Goal: Transaction & Acquisition: Purchase product/service

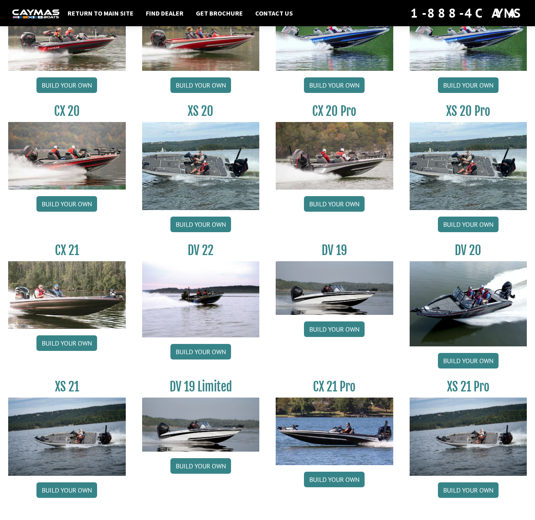
scroll to position [768, 0]
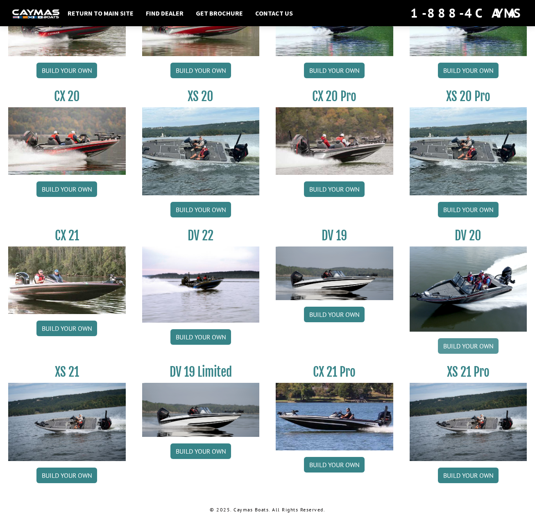
click at [453, 345] on link "Build your own" at bounding box center [468, 346] width 61 height 16
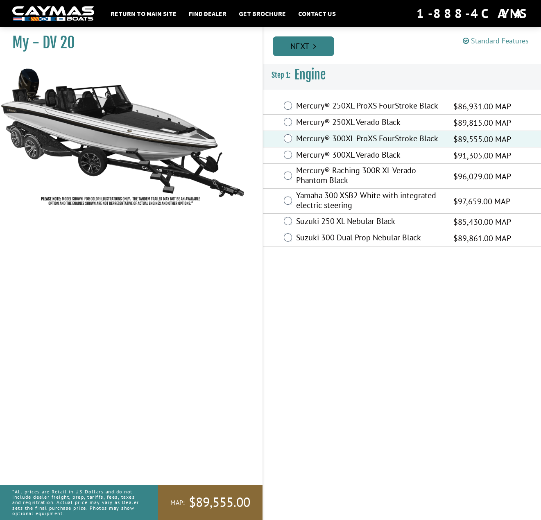
click at [302, 45] on link "Next" at bounding box center [303, 46] width 61 height 20
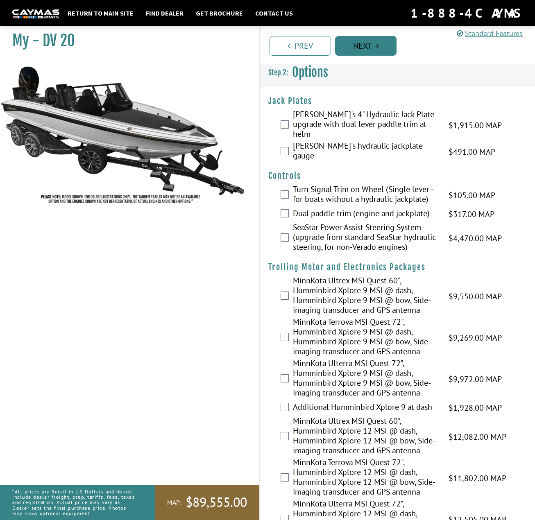
click at [350, 47] on link "Next" at bounding box center [365, 46] width 61 height 20
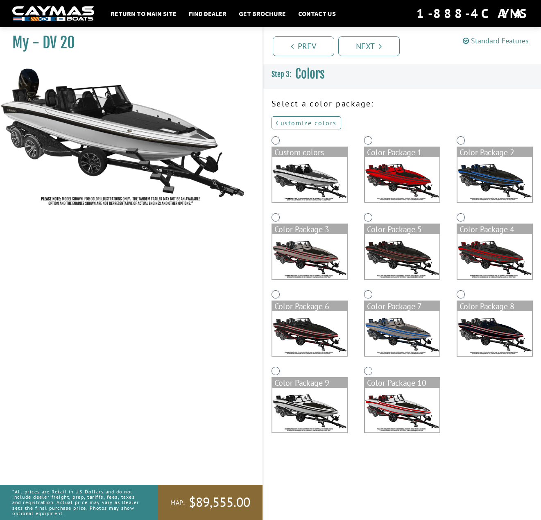
click at [305, 120] on link "Customize colors" at bounding box center [306, 122] width 70 height 13
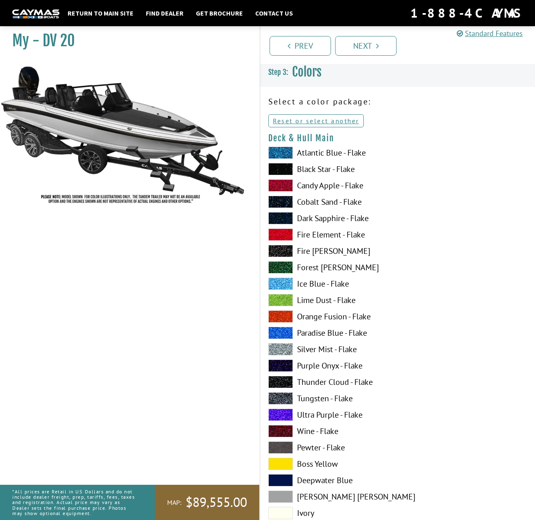
click at [331, 150] on label "Atlantic Blue - Flake" at bounding box center [328, 153] width 121 height 12
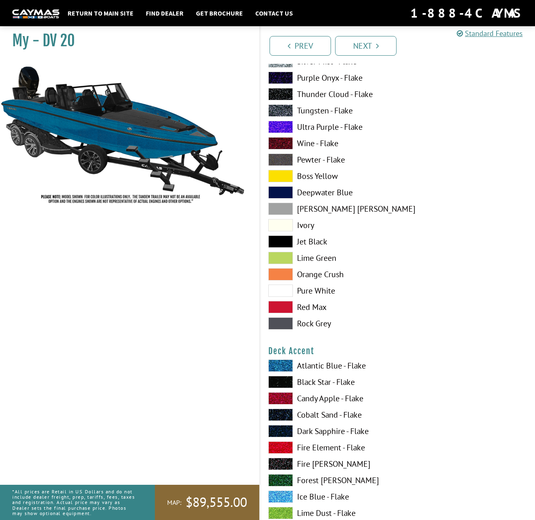
scroll to position [287, 0]
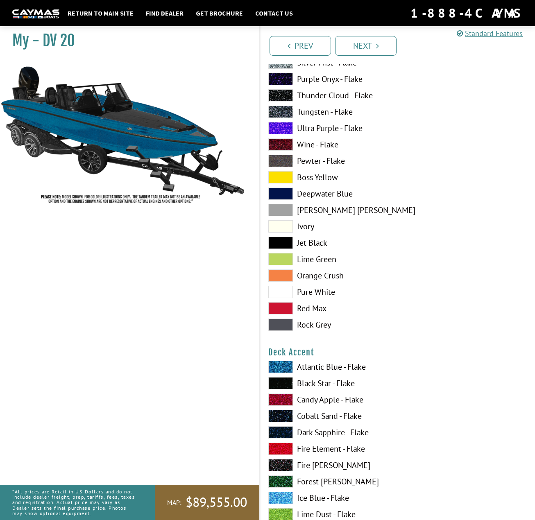
click at [307, 289] on label "Pure White" at bounding box center [328, 292] width 121 height 12
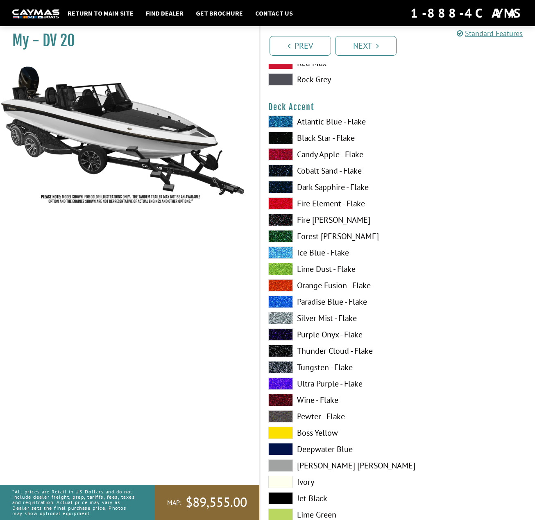
scroll to position [532, 0]
click at [322, 205] on label "Fire Element - Flake" at bounding box center [328, 203] width 121 height 12
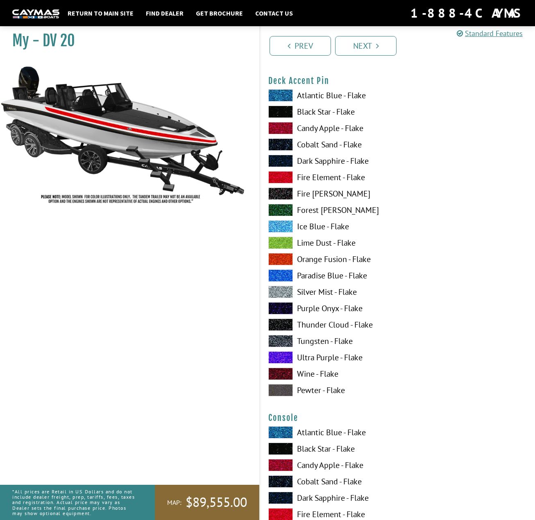
scroll to position [1105, 0]
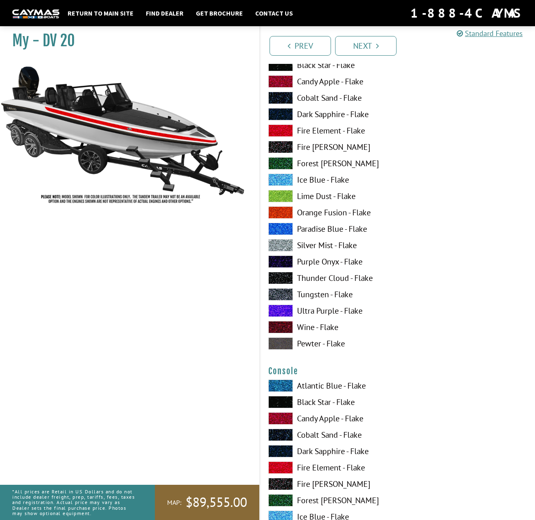
click at [315, 300] on label "Tungsten - Flake" at bounding box center [328, 294] width 121 height 12
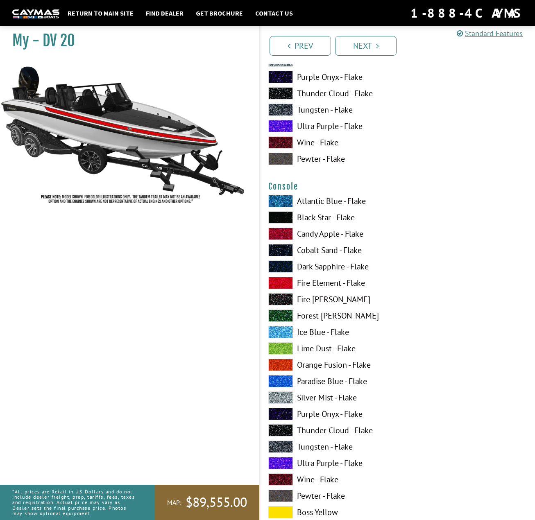
scroll to position [1351, 0]
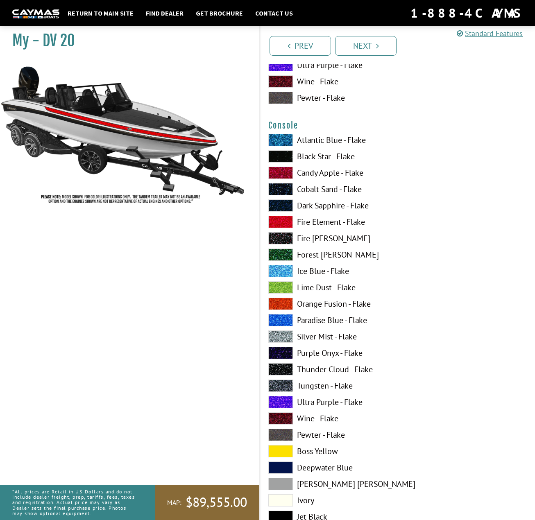
click at [320, 224] on label "Fire Element - Flake" at bounding box center [328, 222] width 121 height 12
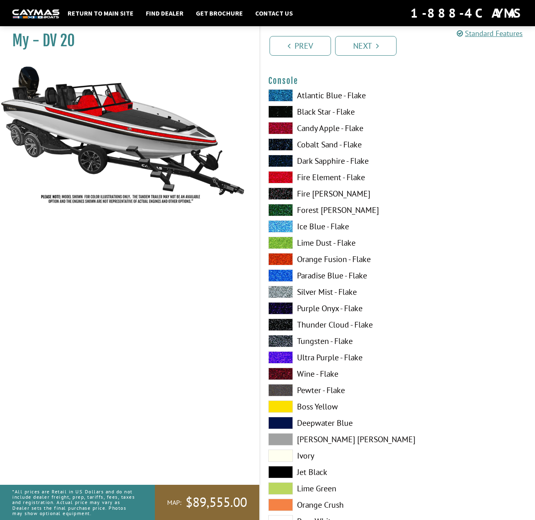
scroll to position [1474, 0]
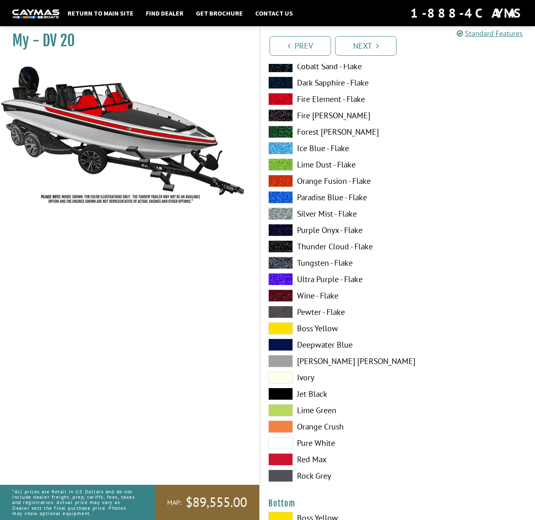
click at [312, 396] on label "Jet Black" at bounding box center [328, 394] width 121 height 12
click at [308, 445] on label "Pure White" at bounding box center [328, 443] width 121 height 12
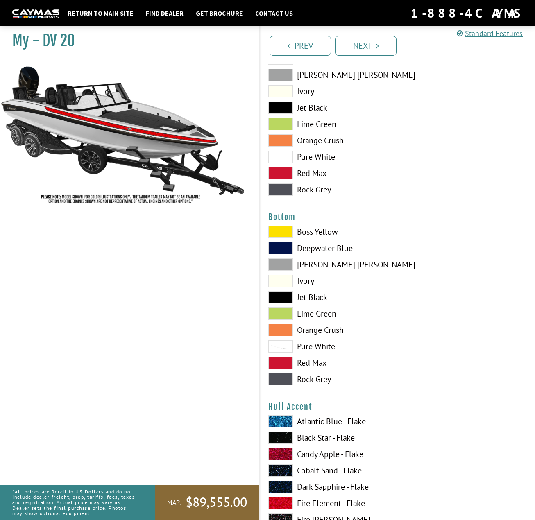
scroll to position [1760, 0]
click at [310, 296] on label "Jet Black" at bounding box center [328, 297] width 121 height 12
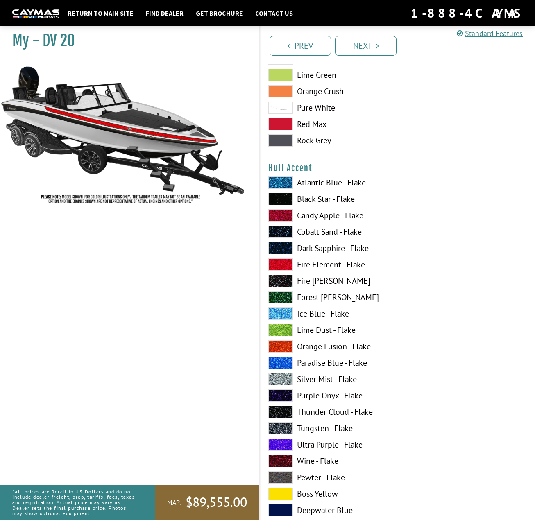
scroll to position [2006, 0]
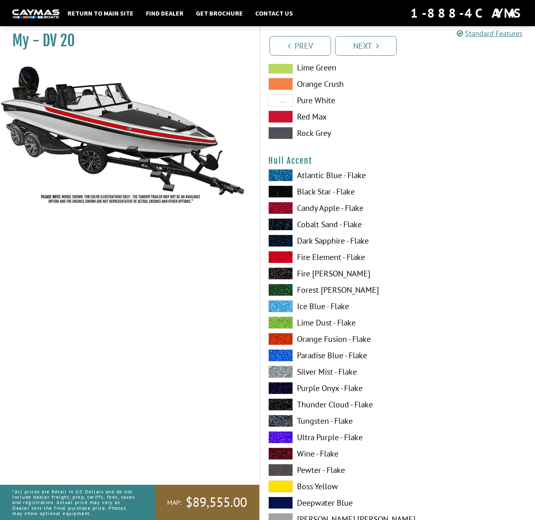
click at [318, 260] on label "Fire Element - Flake" at bounding box center [328, 257] width 121 height 12
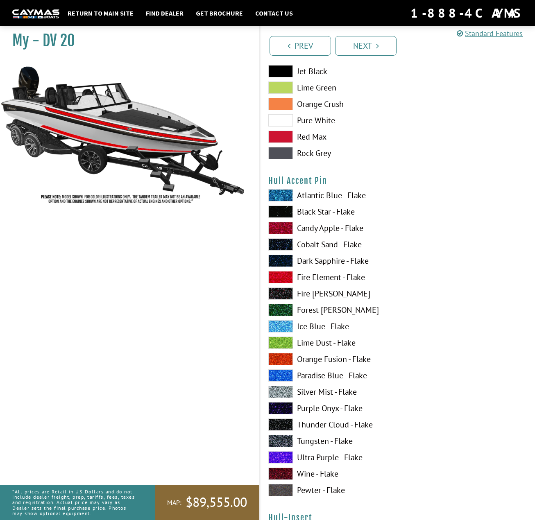
scroll to position [2538, 0]
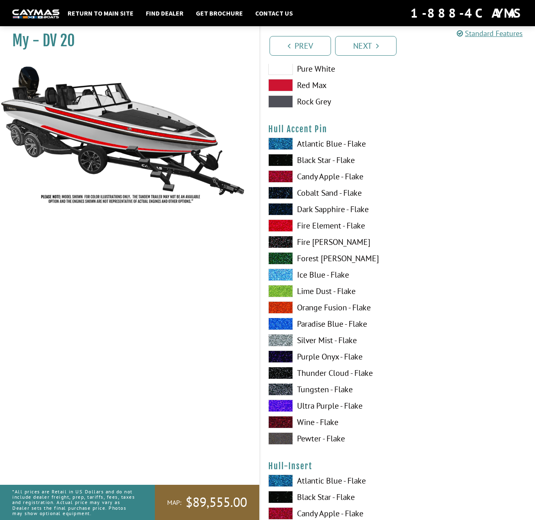
click at [322, 392] on label "Tungsten - Flake" at bounding box center [328, 389] width 121 height 12
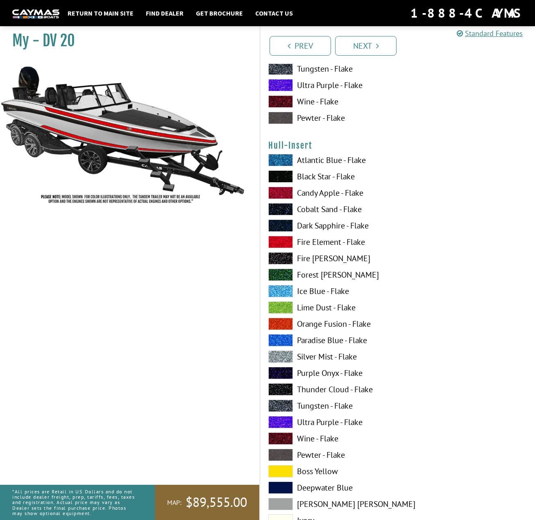
scroll to position [2866, 0]
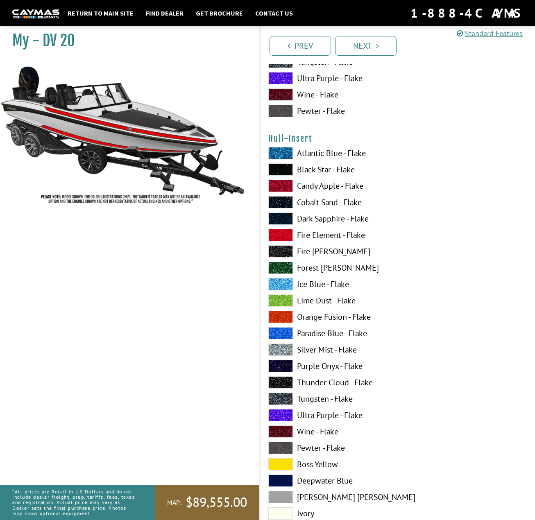
click at [325, 237] on label "Fire Element - Flake" at bounding box center [328, 235] width 121 height 12
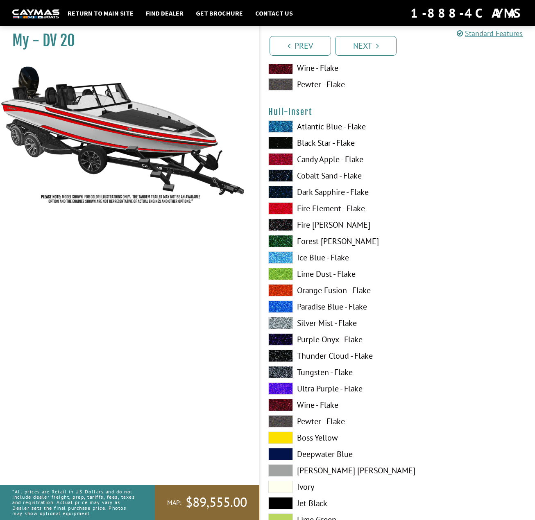
scroll to position [2907, 0]
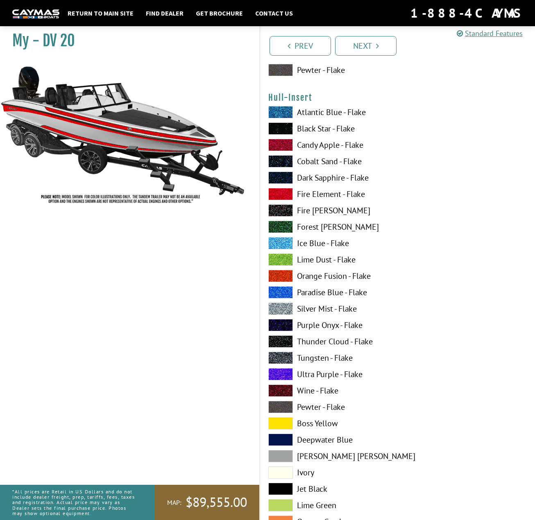
click at [319, 361] on label "Tungsten - Flake" at bounding box center [328, 358] width 121 height 12
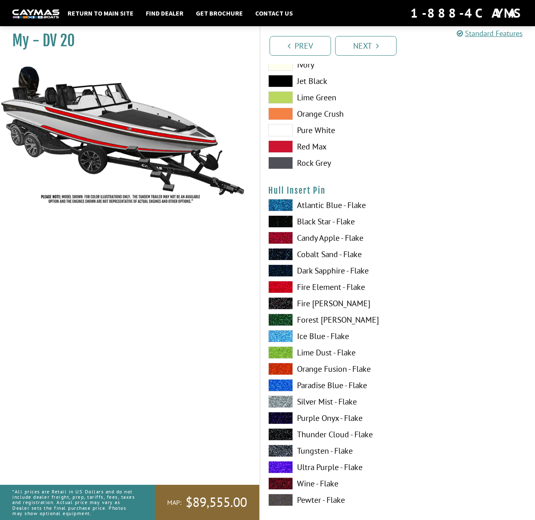
scroll to position [3316, 0]
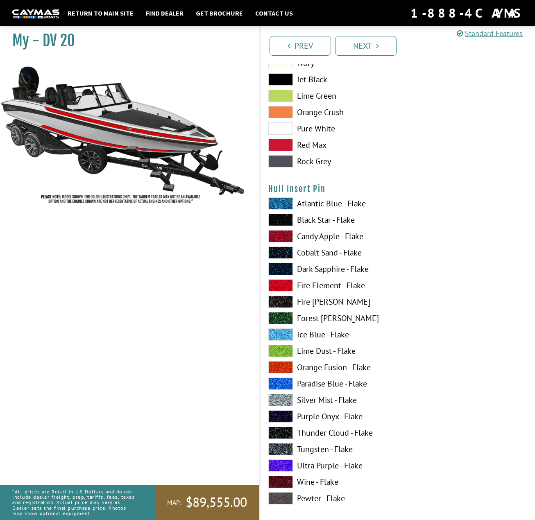
click at [320, 288] on label "Fire Element - Flake" at bounding box center [328, 285] width 121 height 12
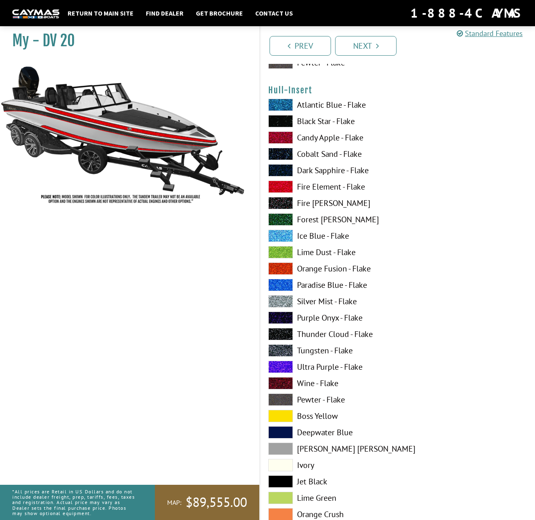
scroll to position [2907, 0]
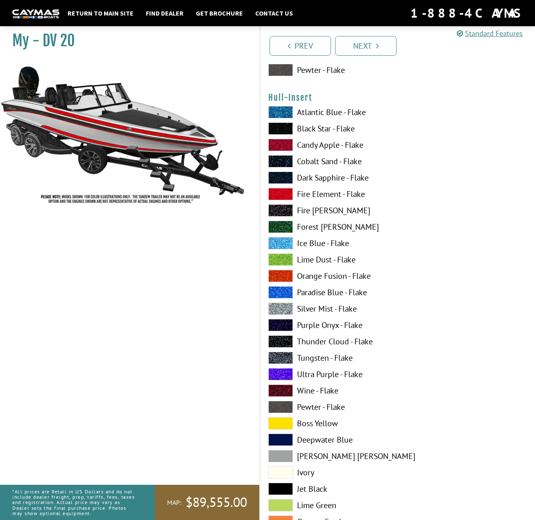
click at [316, 198] on label "Fire Element - Flake" at bounding box center [328, 194] width 121 height 12
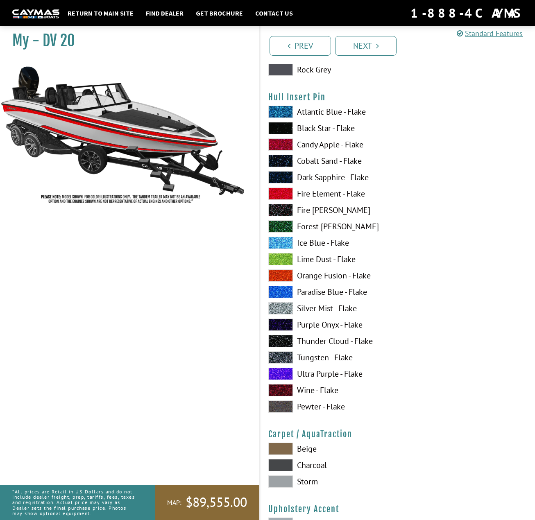
scroll to position [3480, 0]
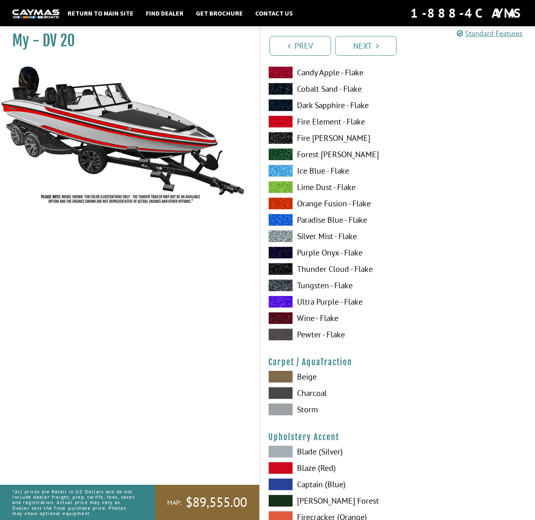
click at [314, 285] on label "Tungsten - Flake" at bounding box center [328, 285] width 121 height 12
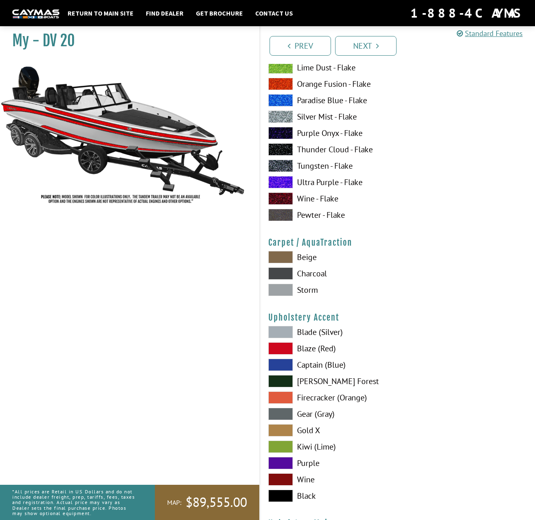
scroll to position [3685, 0]
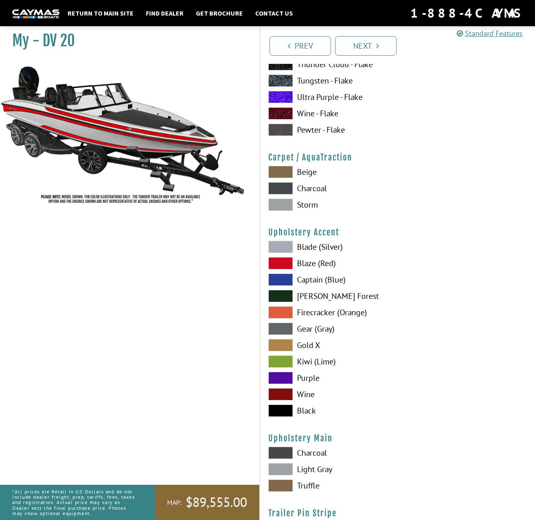
click at [310, 190] on label "Charcoal" at bounding box center [328, 188] width 121 height 12
click at [309, 414] on label "Black" at bounding box center [328, 410] width 121 height 12
click at [312, 248] on label "Blade (Silver)" at bounding box center [328, 247] width 121 height 12
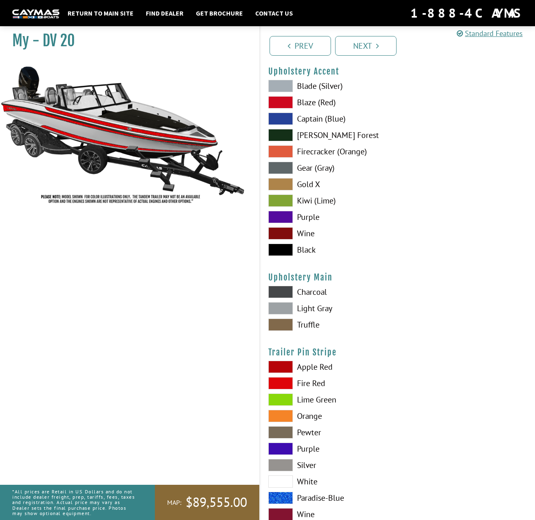
scroll to position [3872, 0]
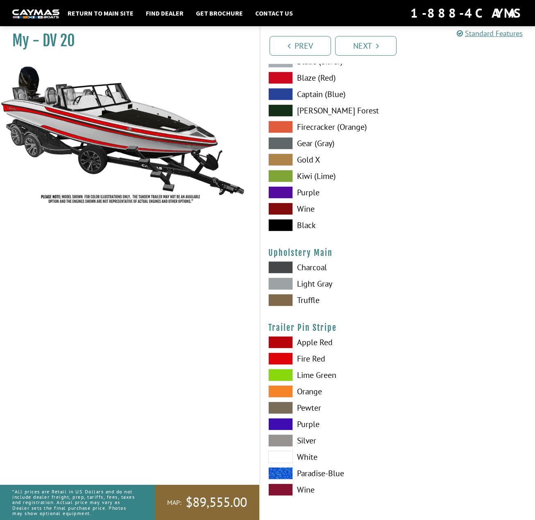
click at [314, 285] on label "Light Gray" at bounding box center [328, 284] width 121 height 12
click at [303, 358] on label "Fire Red" at bounding box center [328, 358] width 121 height 12
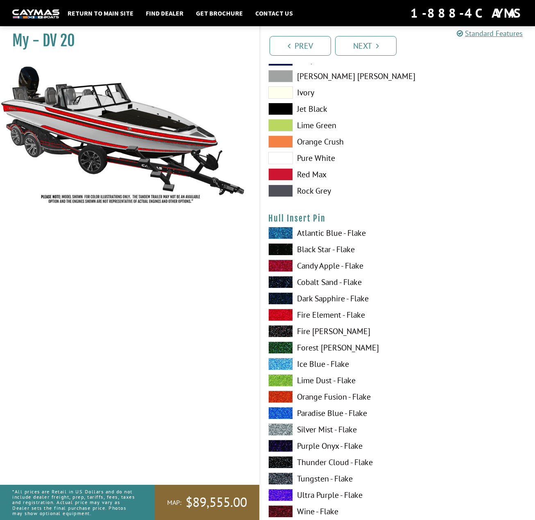
scroll to position [3176, 0]
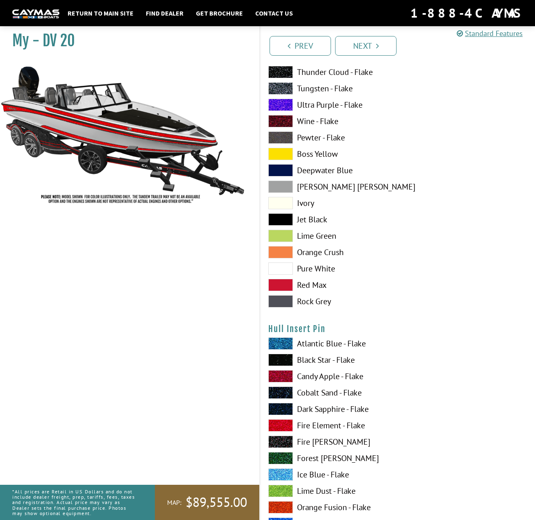
click at [150, 134] on img at bounding box center [123, 134] width 246 height 149
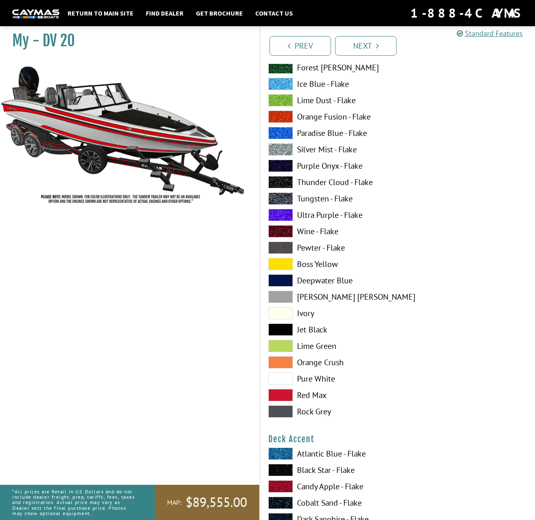
scroll to position [205, 0]
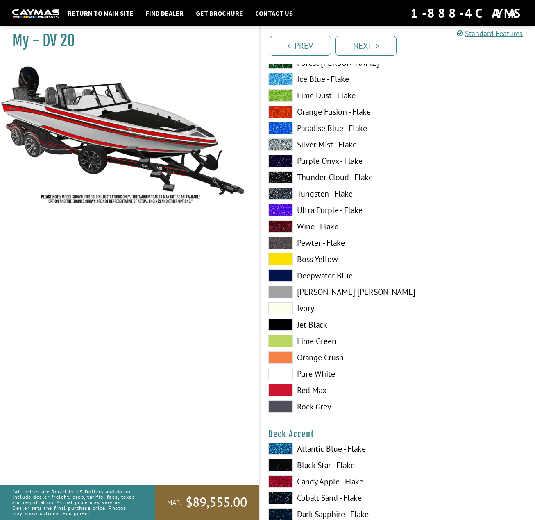
click at [322, 295] on label "[PERSON_NAME] [PERSON_NAME]" at bounding box center [328, 292] width 121 height 12
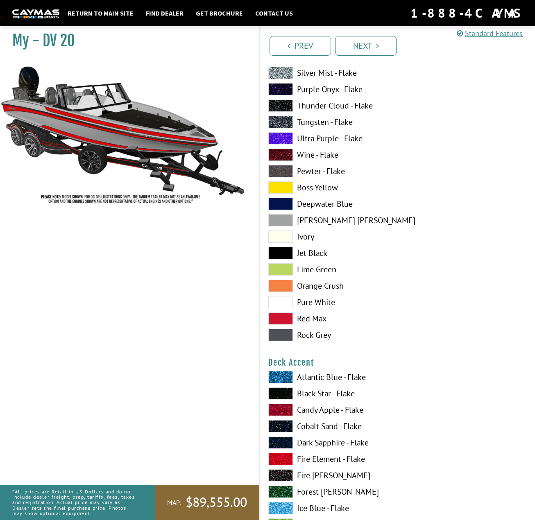
scroll to position [287, 0]
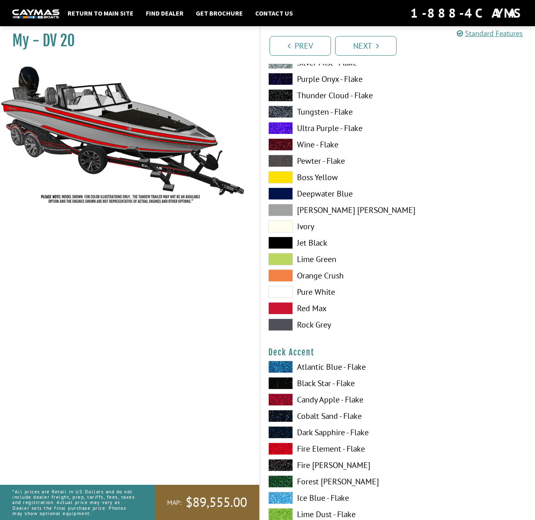
click at [316, 295] on label "Pure White" at bounding box center [328, 292] width 121 height 12
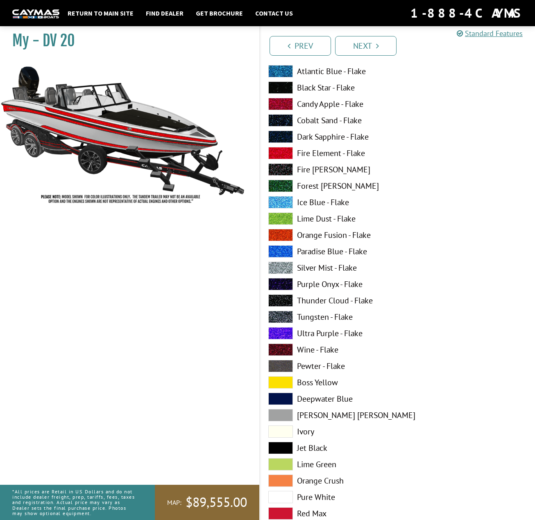
scroll to position [82, 0]
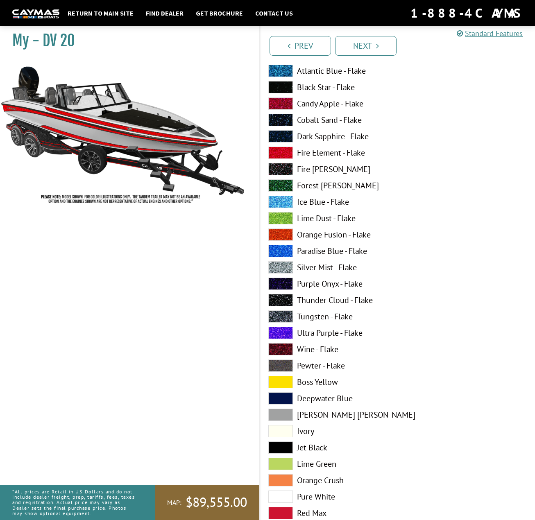
click at [320, 269] on label "Silver Mist - Flake" at bounding box center [328, 267] width 121 height 12
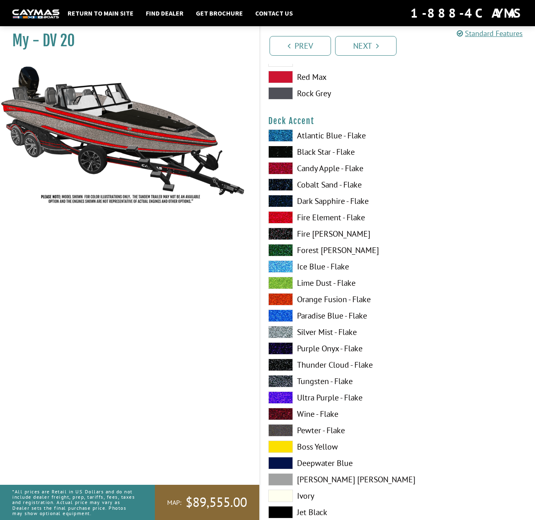
scroll to position [573, 0]
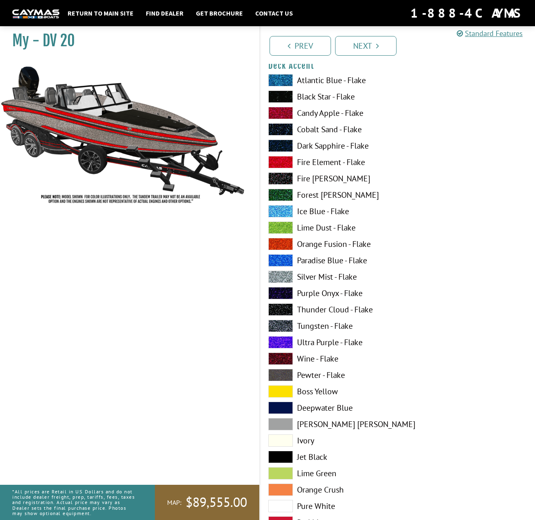
click at [325, 179] on label "Fire [PERSON_NAME]" at bounding box center [328, 178] width 121 height 12
click at [323, 194] on label "Forest [PERSON_NAME]" at bounding box center [328, 195] width 121 height 12
click at [323, 345] on label "Ultra Purple - Flake" at bounding box center [328, 342] width 121 height 12
click at [312, 375] on label "Pewter - Flake" at bounding box center [328, 375] width 121 height 12
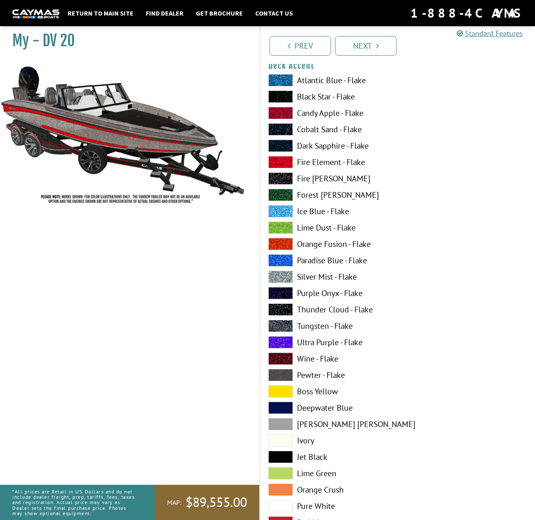
click at [313, 163] on label "Fire Element - Flake" at bounding box center [328, 162] width 121 height 12
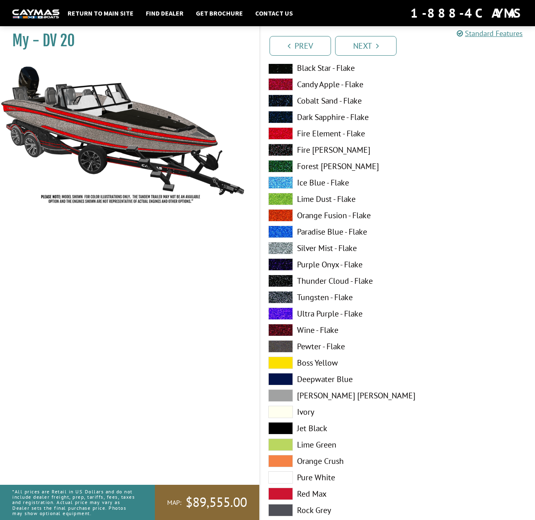
scroll to position [246, 0]
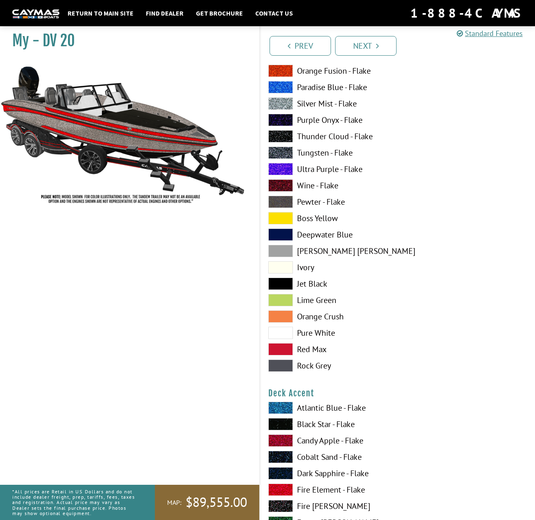
click at [314, 336] on label "Pure White" at bounding box center [328, 333] width 121 height 12
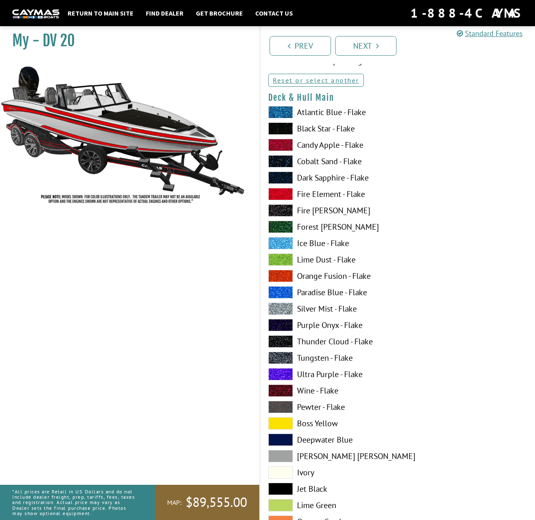
scroll to position [164, 0]
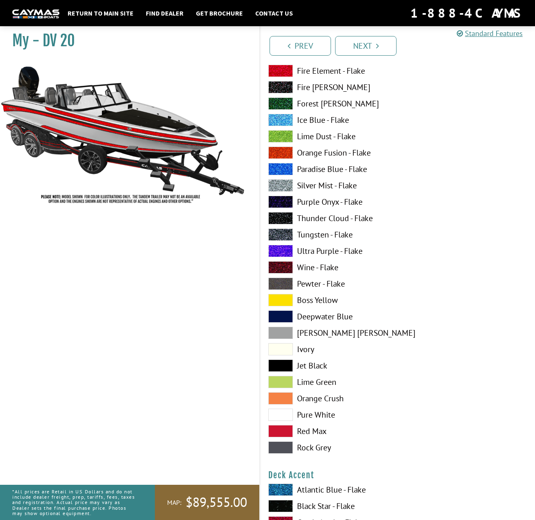
click at [319, 181] on div "Atlantic Blue - Flake Black Star - Flake Candy Apple - Flake Cobalt Sand - Flak…" at bounding box center [329, 220] width 138 height 475
click at [319, 186] on label "Silver Mist - Flake" at bounding box center [328, 185] width 121 height 12
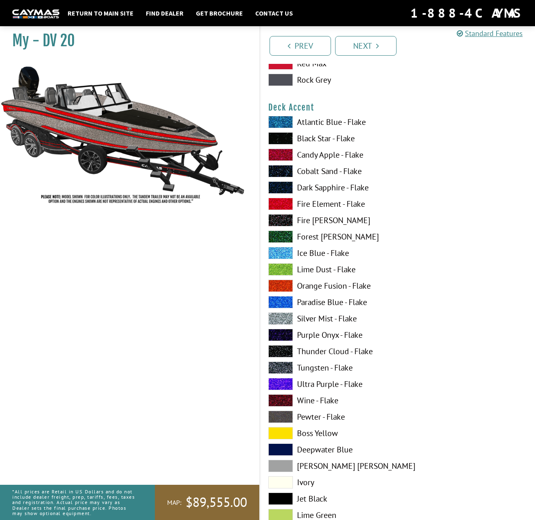
scroll to position [532, 0]
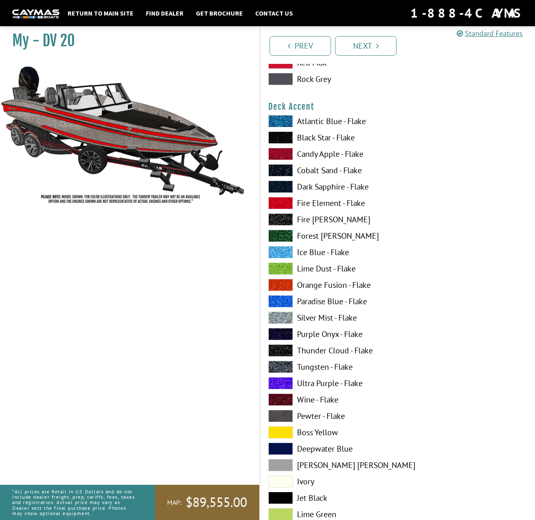
click at [317, 218] on label "Fire [PERSON_NAME]" at bounding box center [328, 219] width 121 height 12
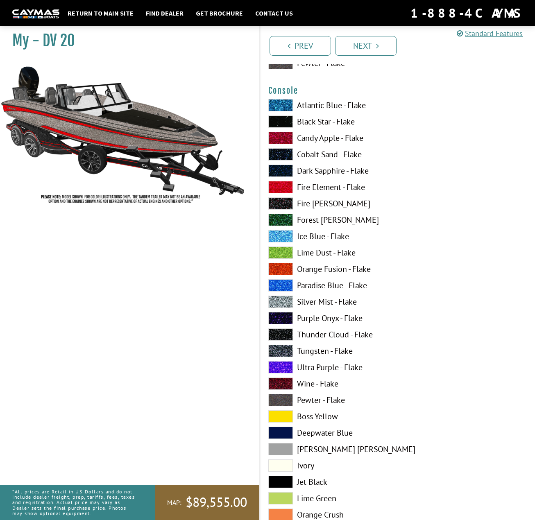
scroll to position [1392, 0]
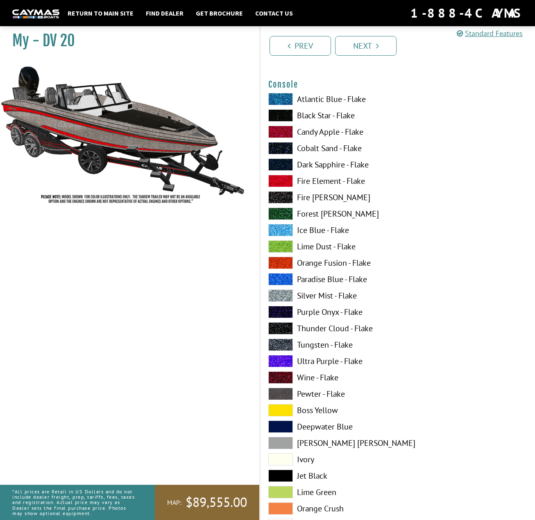
click at [319, 150] on label "Cobalt Sand - Flake" at bounding box center [328, 148] width 121 height 12
click at [319, 182] on label "Fire Element - Flake" at bounding box center [328, 181] width 121 height 12
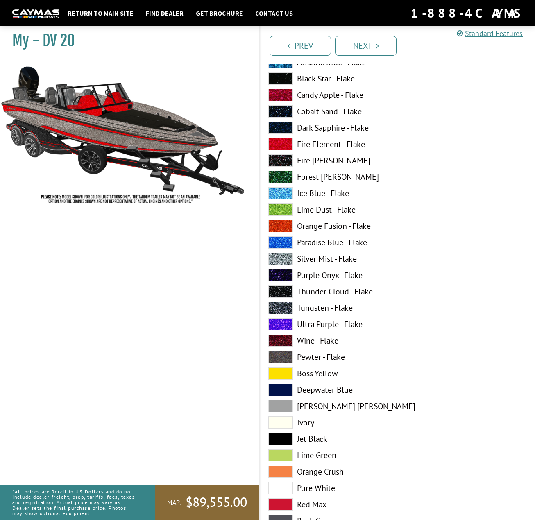
scroll to position [1515, 0]
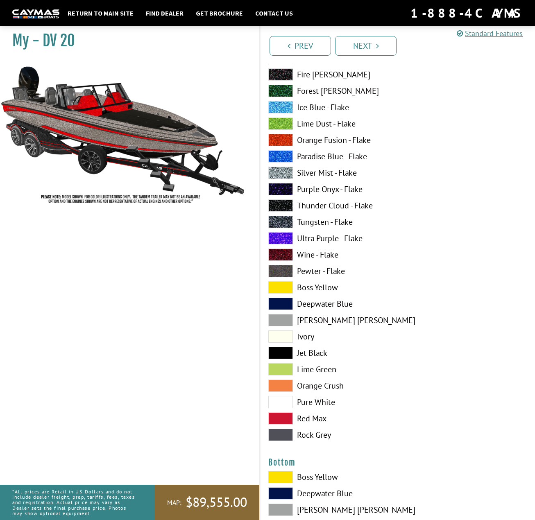
click at [310, 354] on label "Jet Black" at bounding box center [328, 353] width 121 height 12
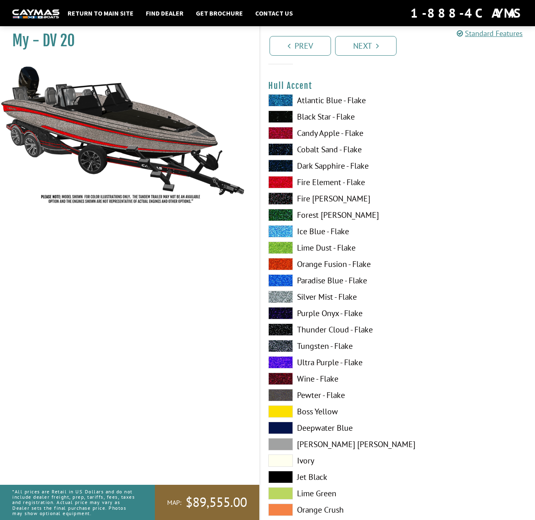
scroll to position [2088, 0]
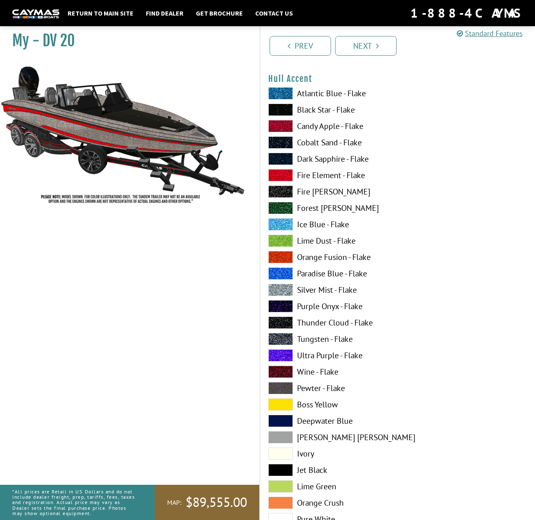
click at [315, 146] on label "Cobalt Sand - Flake" at bounding box center [328, 142] width 121 height 12
click at [324, 325] on label "Thunder Cloud - Flake" at bounding box center [328, 322] width 121 height 12
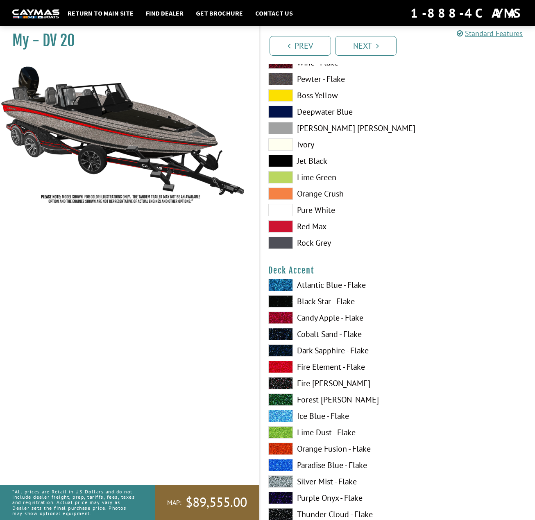
scroll to position [491, 0]
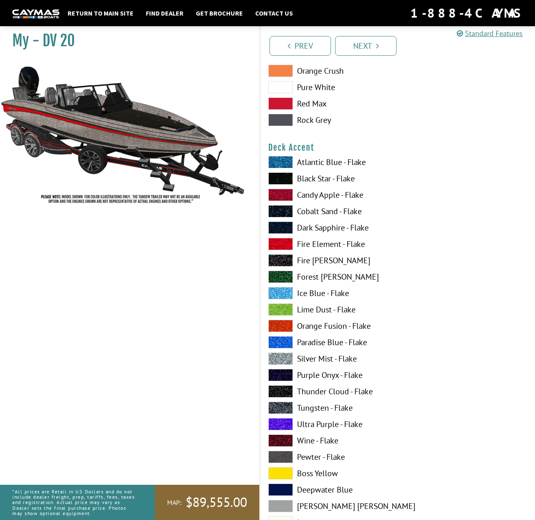
click at [312, 276] on label "Forest [PERSON_NAME]" at bounding box center [328, 277] width 121 height 12
click at [328, 215] on label "Cobalt Sand - Flake" at bounding box center [328, 211] width 121 height 12
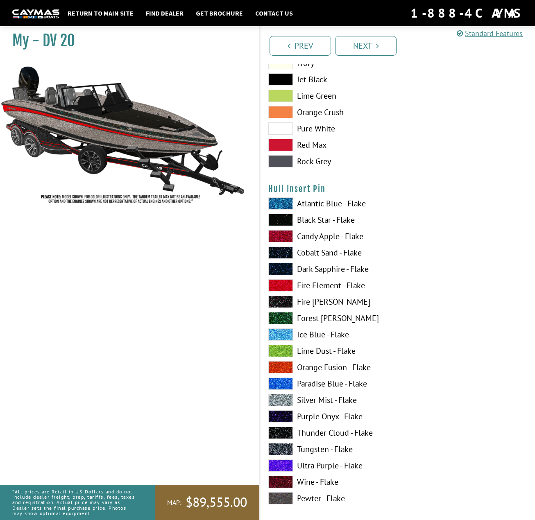
scroll to position [3070, 0]
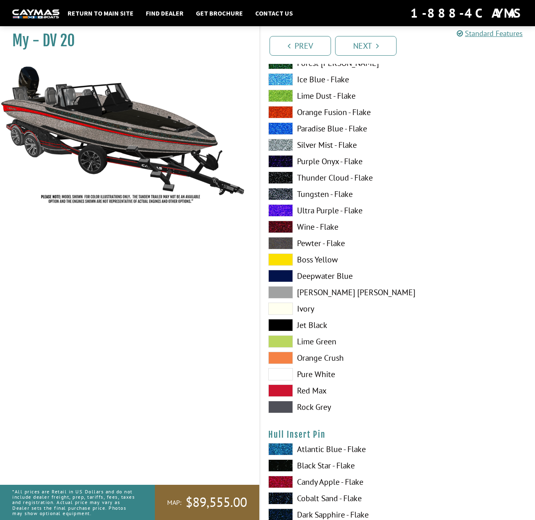
click at [311, 376] on label "Pure White" at bounding box center [328, 374] width 121 height 12
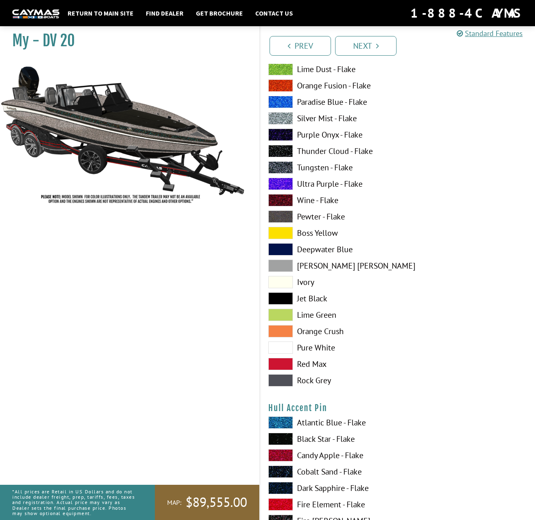
scroll to position [2252, 0]
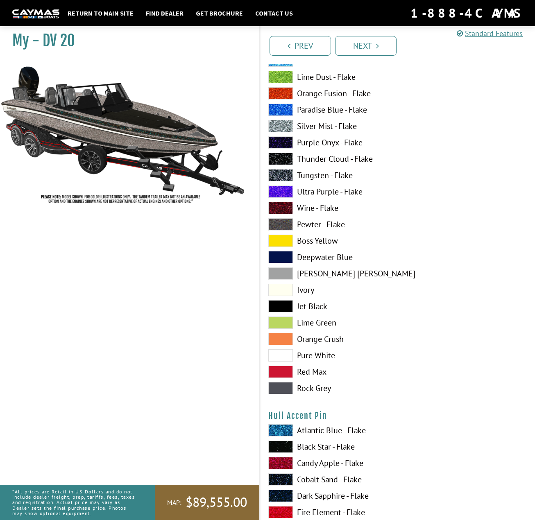
click at [330, 355] on label "Pure White" at bounding box center [328, 355] width 121 height 12
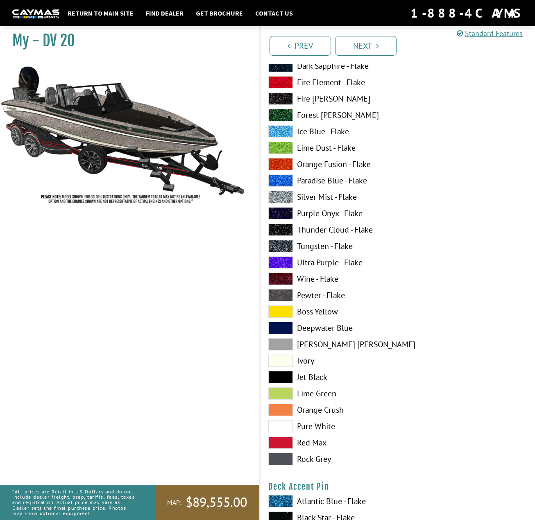
scroll to position [737, 0]
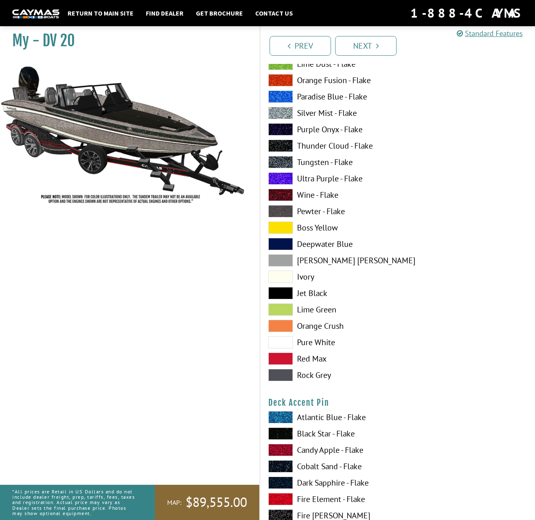
click at [320, 341] on label "Pure White" at bounding box center [328, 342] width 121 height 12
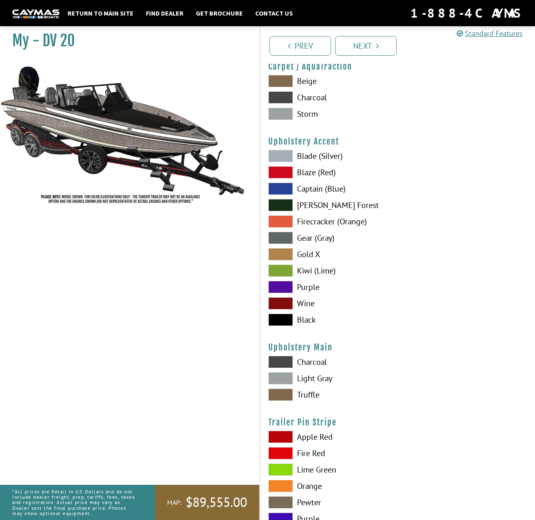
scroll to position [3872, 0]
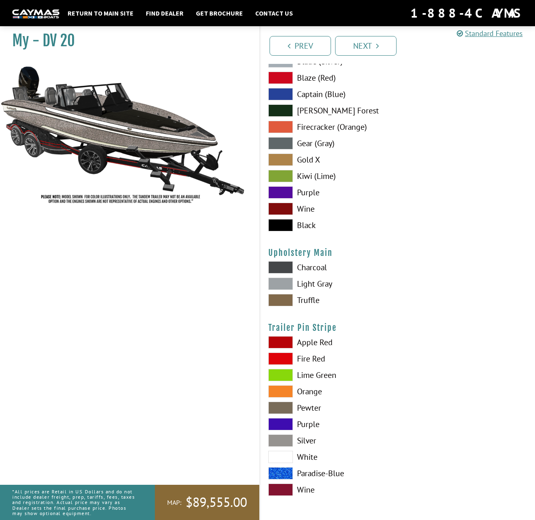
click at [304, 457] on label "White" at bounding box center [328, 457] width 121 height 12
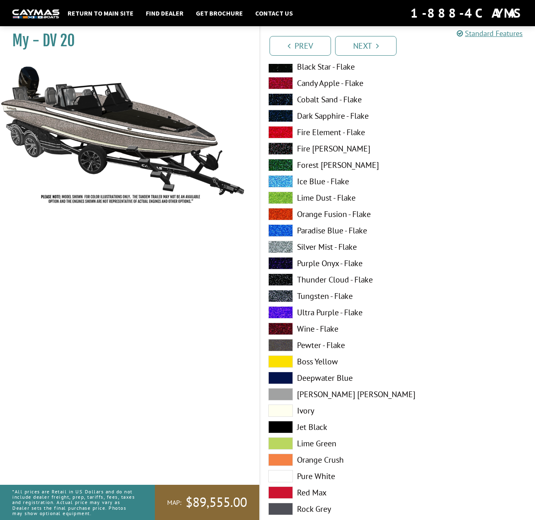
scroll to position [655, 0]
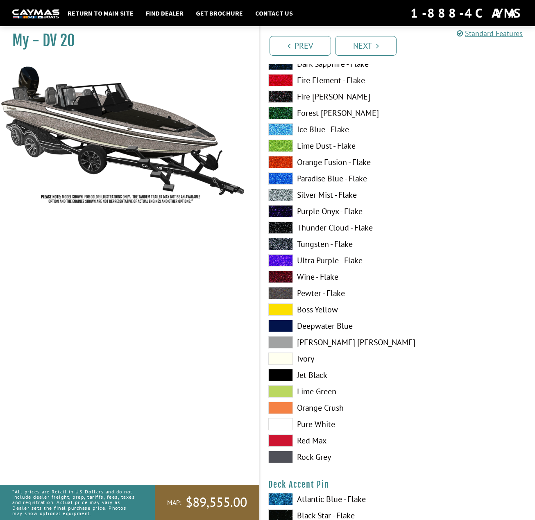
click at [288, 328] on span at bounding box center [280, 326] width 25 height 12
click at [282, 420] on span at bounding box center [280, 424] width 25 height 12
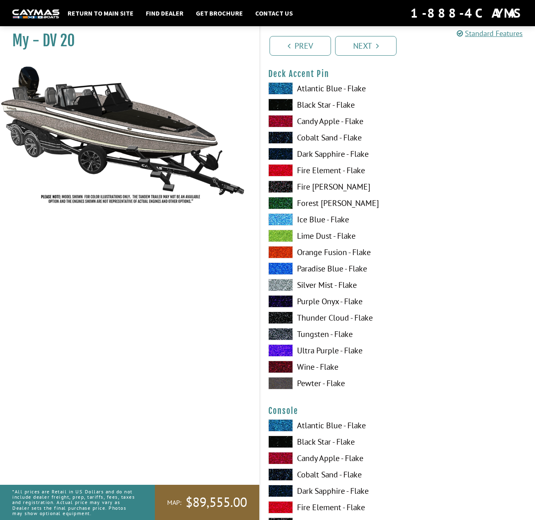
scroll to position [1146, 0]
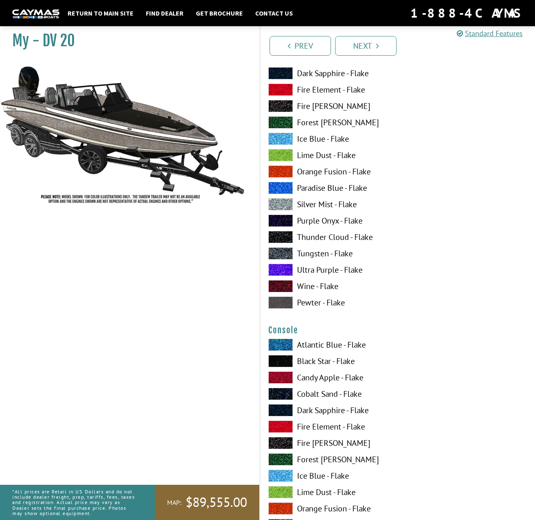
click at [305, 227] on label "Purple Onyx - Flake" at bounding box center [328, 221] width 121 height 12
click at [310, 287] on label "Wine - Flake" at bounding box center [328, 286] width 121 height 12
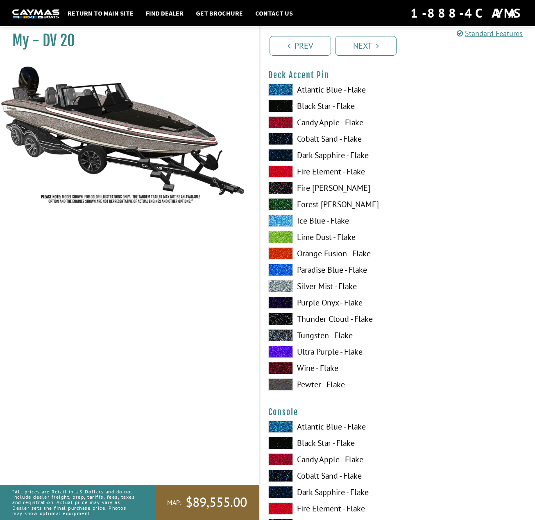
scroll to position [983, 0]
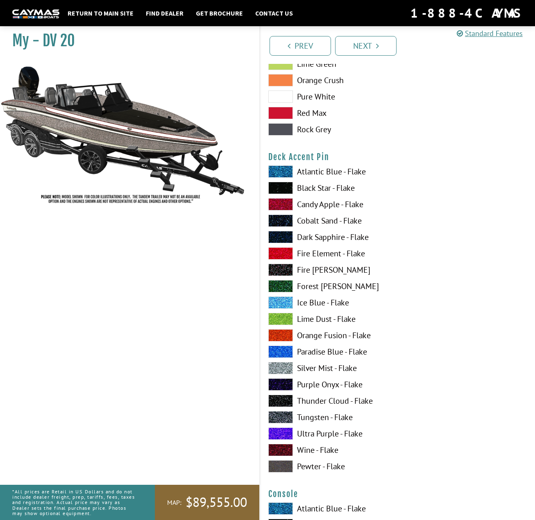
click at [311, 173] on label "Atlantic Blue - Flake" at bounding box center [328, 171] width 121 height 12
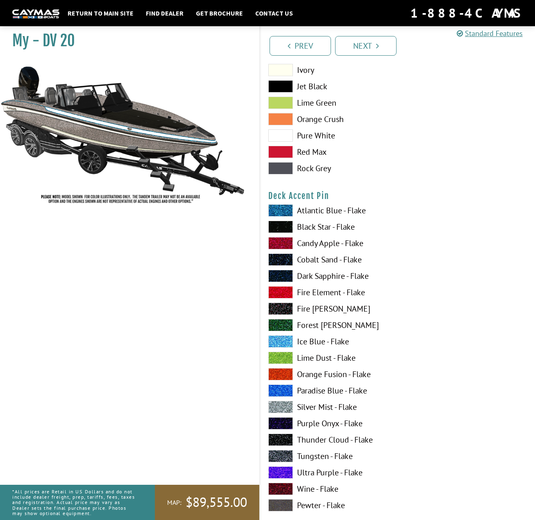
scroll to position [1023, 0]
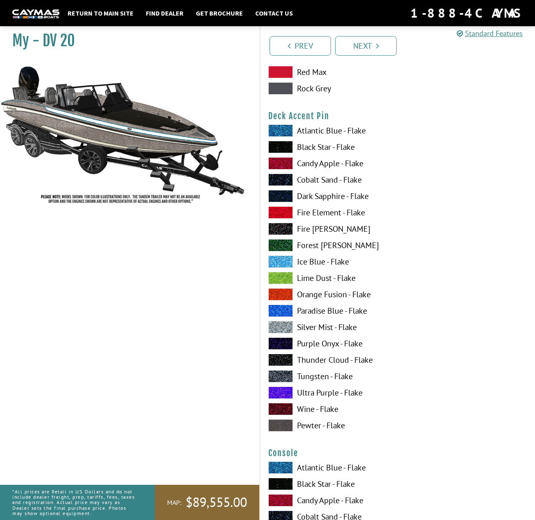
click at [321, 185] on label "Cobalt Sand - Flake" at bounding box center [328, 180] width 121 height 12
click at [323, 199] on label "Dark Sapphire - Flake" at bounding box center [328, 196] width 121 height 12
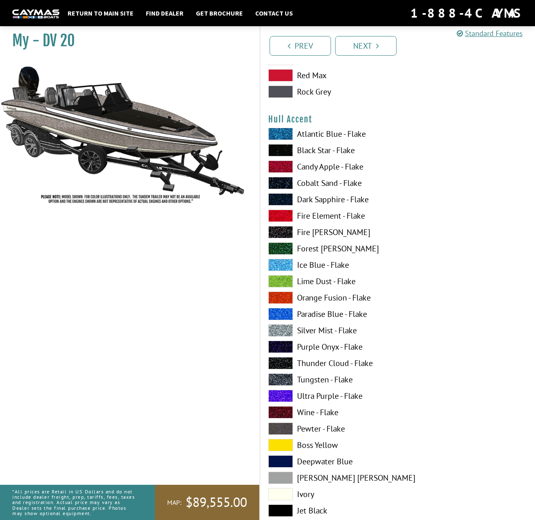
scroll to position [2047, 0]
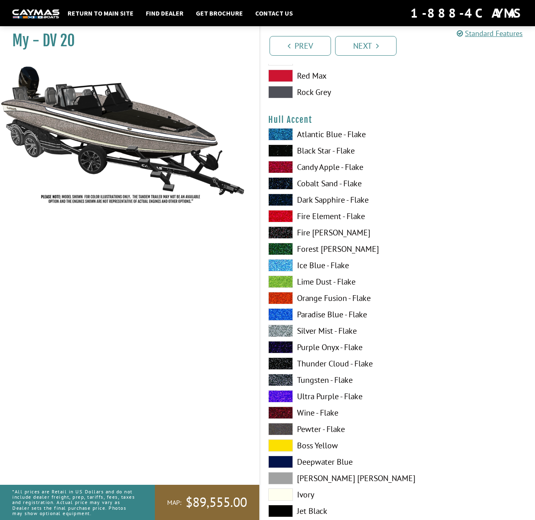
click at [325, 203] on label "Dark Sapphire - Flake" at bounding box center [328, 200] width 121 height 12
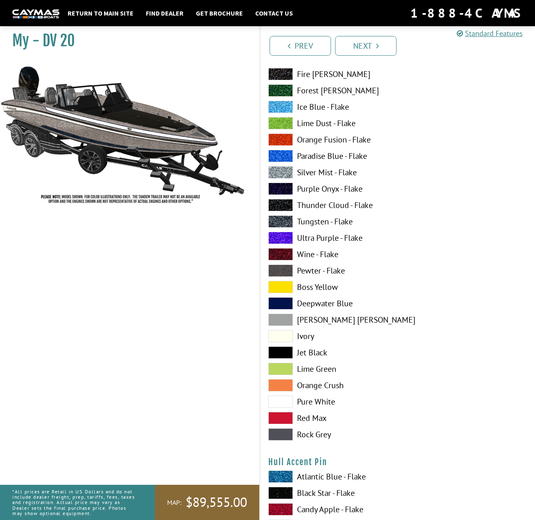
scroll to position [2211, 0]
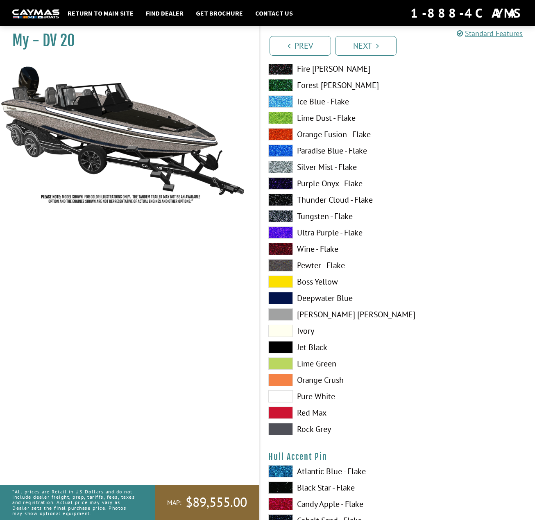
click at [302, 400] on label "Pure White" at bounding box center [328, 396] width 121 height 12
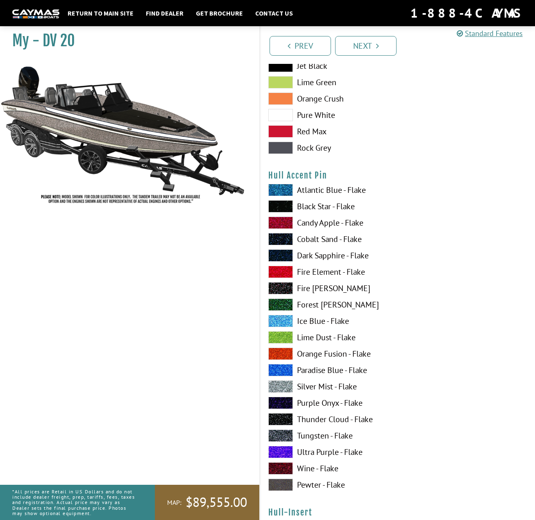
scroll to position [2497, 0]
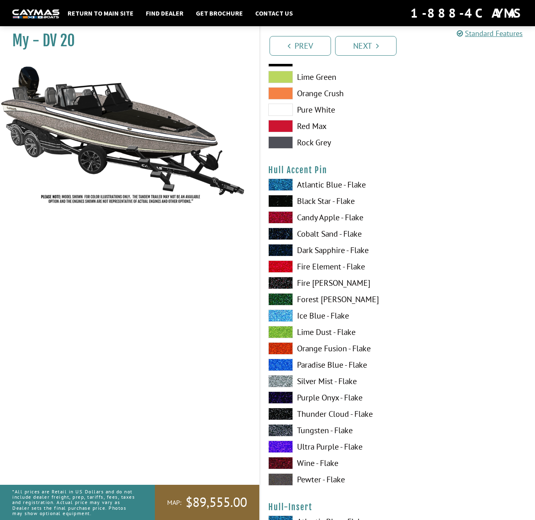
click at [311, 204] on label "Black Star - Flake" at bounding box center [328, 201] width 121 height 12
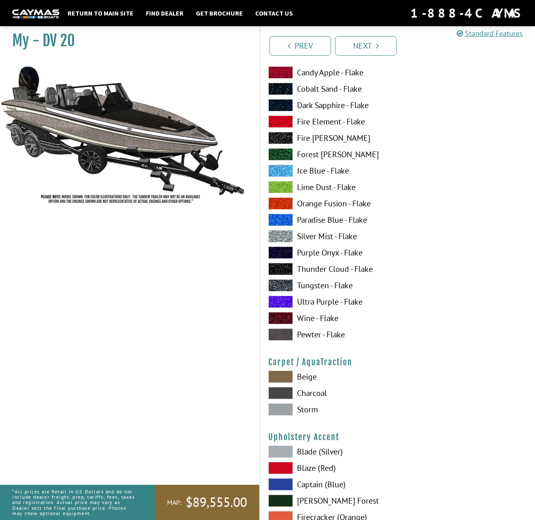
scroll to position [3357, 0]
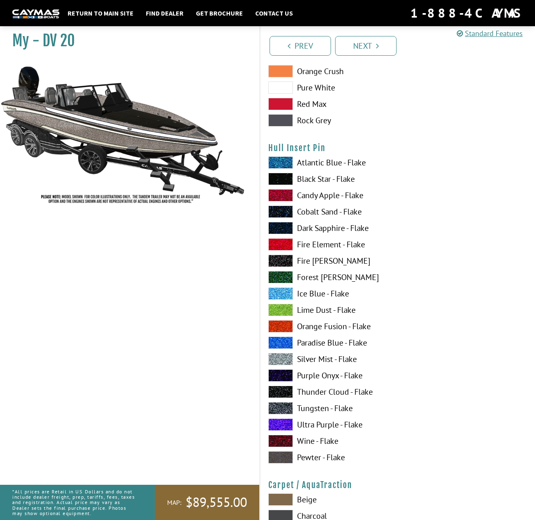
click at [316, 214] on label "Cobalt Sand - Flake" at bounding box center [328, 212] width 121 height 12
click at [313, 228] on label "Dark Sapphire - Flake" at bounding box center [328, 228] width 121 height 12
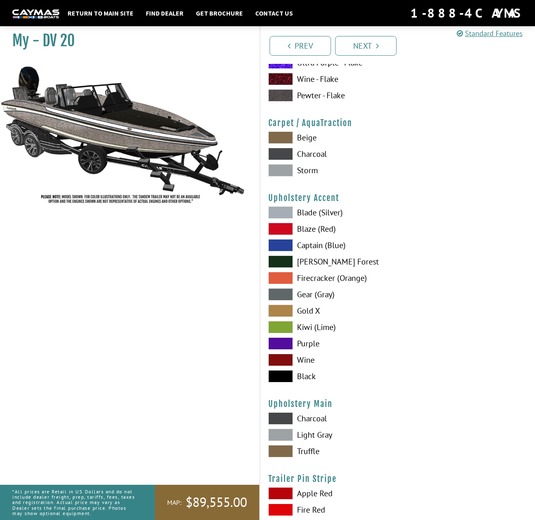
scroll to position [3726, 0]
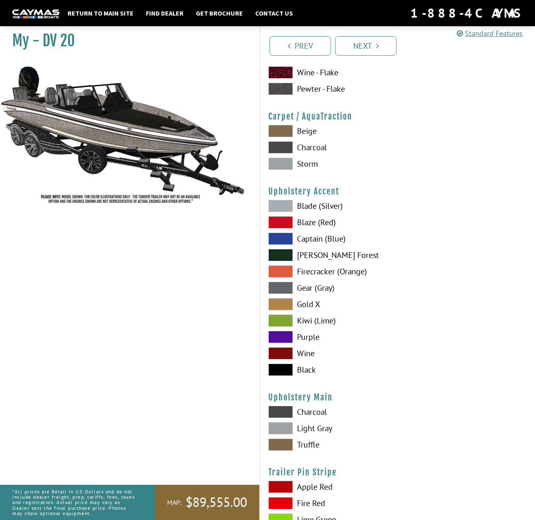
click at [316, 243] on label "Captain (Blue)" at bounding box center [328, 239] width 121 height 12
click at [313, 210] on label "Blade (Silver)" at bounding box center [328, 206] width 121 height 12
click at [306, 337] on label "Purple" at bounding box center [328, 337] width 121 height 12
click at [308, 212] on label "Blade (Silver)" at bounding box center [328, 206] width 121 height 12
click at [306, 289] on label "Gear (Gray)" at bounding box center [328, 288] width 121 height 12
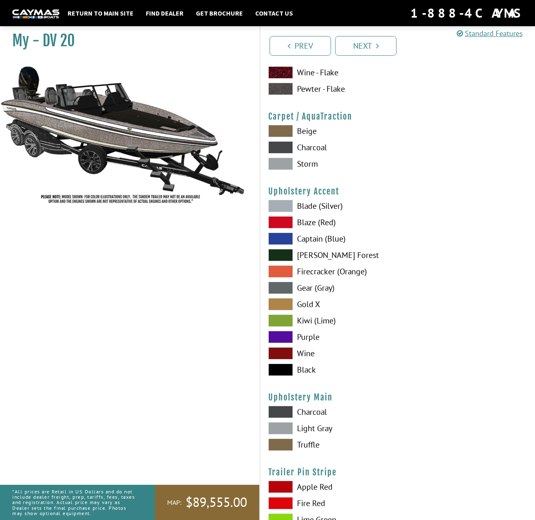
click at [310, 240] on label "Captain (Blue)" at bounding box center [328, 239] width 121 height 12
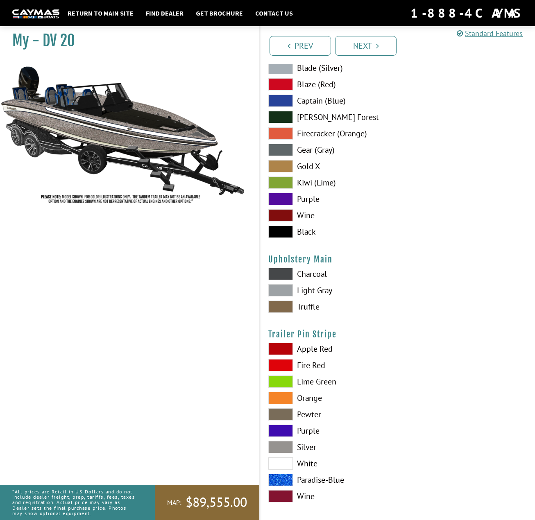
scroll to position [3872, 0]
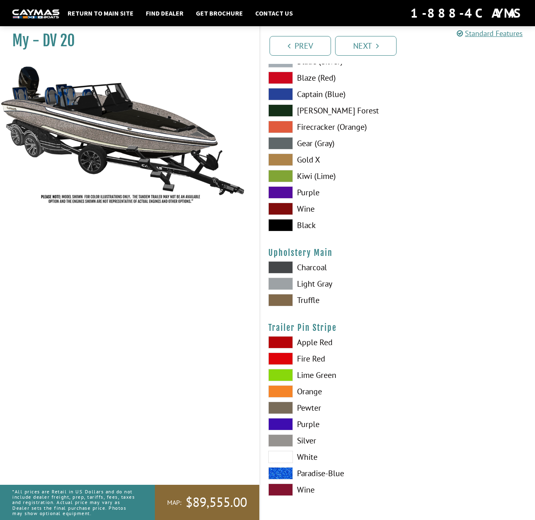
click at [318, 269] on label "Charcoal" at bounding box center [328, 267] width 121 height 12
click at [334, 472] on label "Paradise-Blue" at bounding box center [328, 473] width 121 height 12
click at [310, 456] on label "White" at bounding box center [328, 457] width 121 height 12
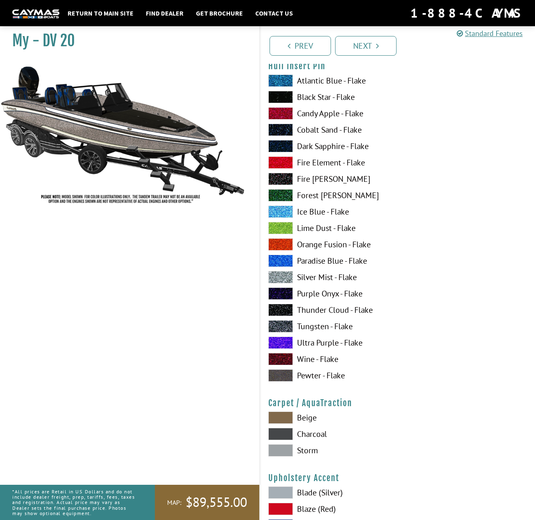
scroll to position [3685, 0]
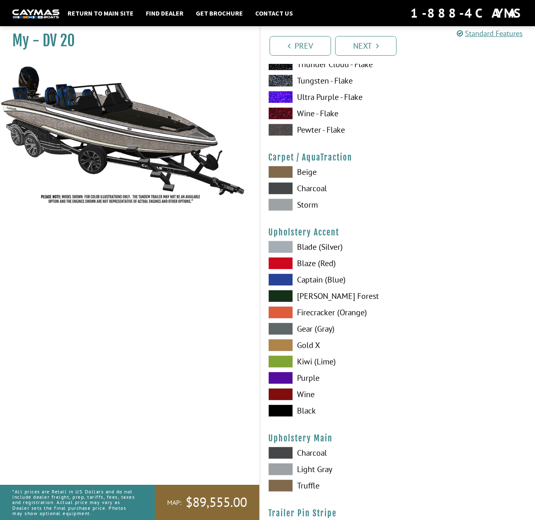
click at [316, 251] on label "Blade (Silver)" at bounding box center [328, 247] width 121 height 12
click at [305, 413] on label "Black" at bounding box center [328, 410] width 121 height 12
click at [312, 247] on label "Blade (Silver)" at bounding box center [328, 247] width 121 height 12
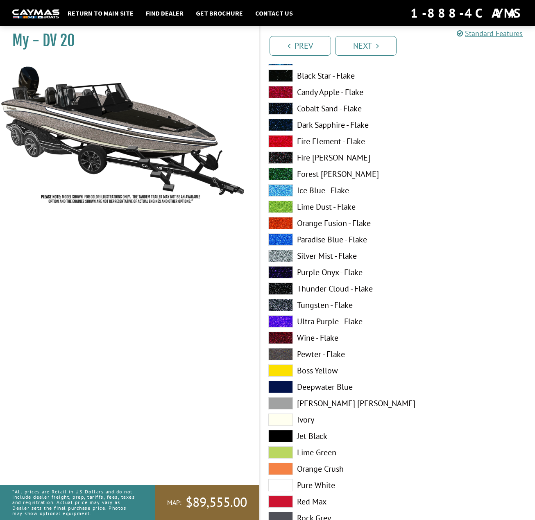
scroll to position [0, 0]
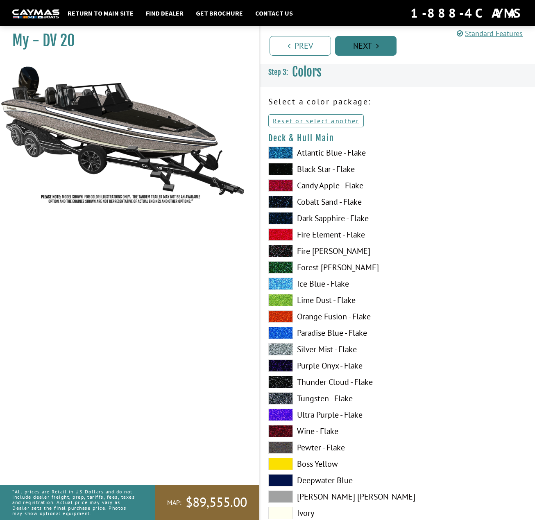
click at [373, 42] on link "Next" at bounding box center [365, 46] width 61 height 20
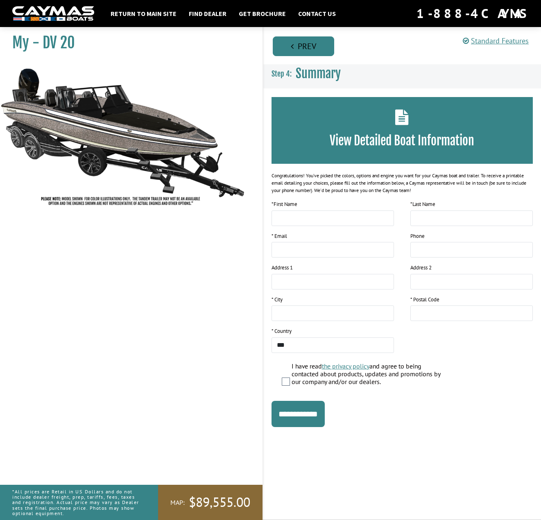
click at [302, 47] on link "Prev" at bounding box center [303, 46] width 61 height 20
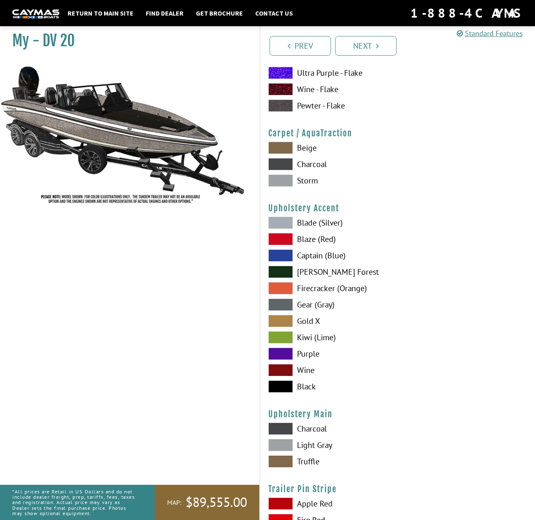
scroll to position [3708, 0]
click at [307, 183] on label "Storm" at bounding box center [328, 181] width 121 height 12
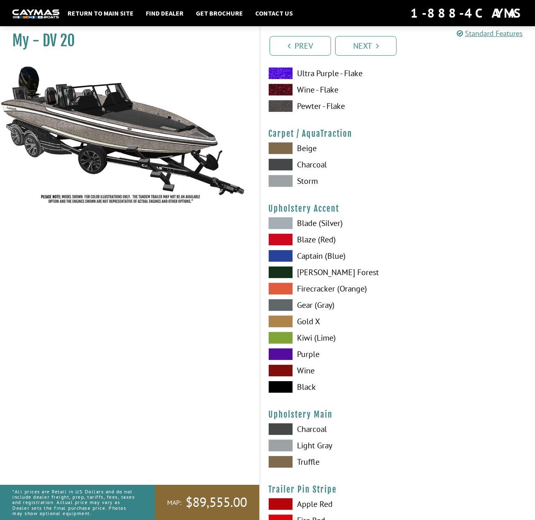
click at [310, 169] on label "Charcoal" at bounding box center [328, 164] width 121 height 12
click at [325, 223] on label "Blade (Silver)" at bounding box center [328, 223] width 121 height 12
click at [308, 386] on label "Black" at bounding box center [328, 387] width 121 height 12
click at [310, 226] on label "Blade (Silver)" at bounding box center [328, 223] width 121 height 12
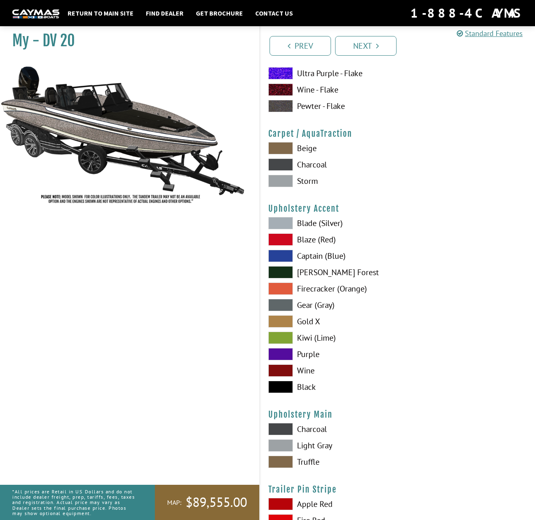
click at [310, 226] on label "Blade (Silver)" at bounding box center [328, 223] width 121 height 12
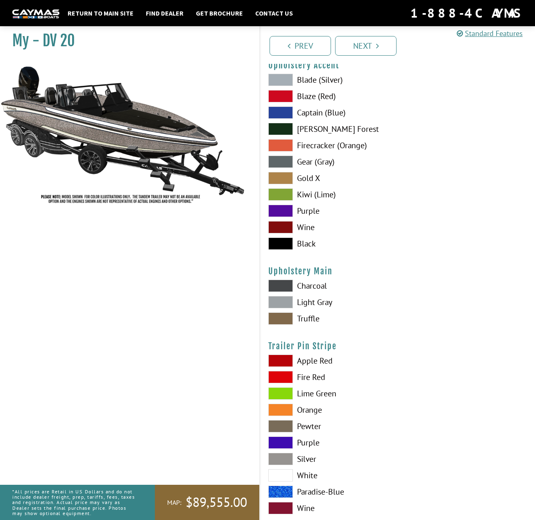
scroll to position [3872, 0]
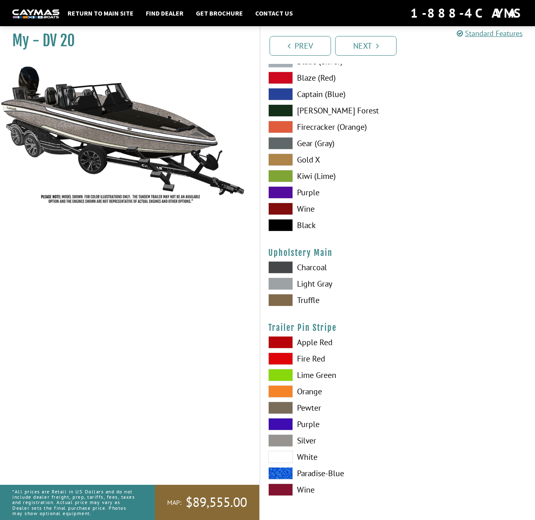
click at [316, 282] on label "Light Gray" at bounding box center [328, 284] width 121 height 12
click at [315, 268] on label "Charcoal" at bounding box center [328, 267] width 121 height 12
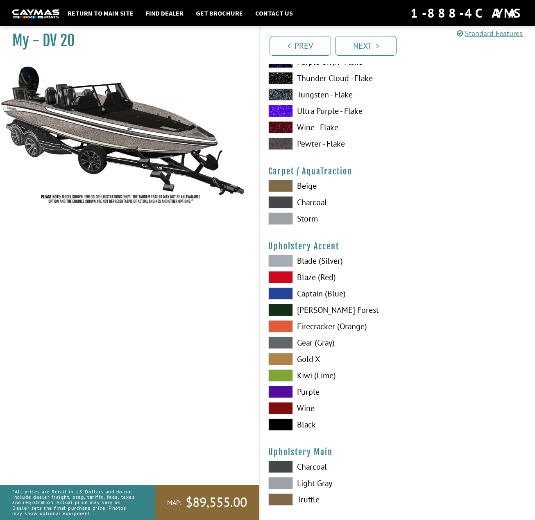
scroll to position [3667, 0]
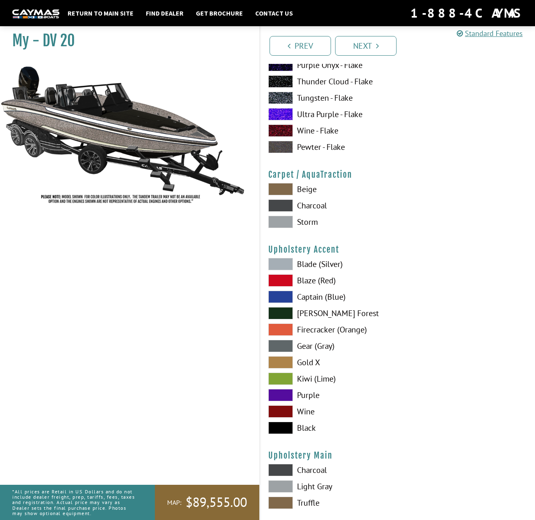
click at [157, 126] on img at bounding box center [123, 134] width 246 height 149
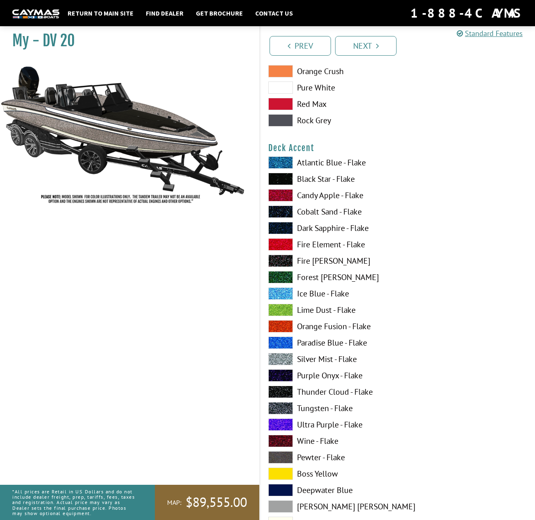
scroll to position [491, 0]
click at [314, 181] on label "Black Star - Flake" at bounding box center [328, 178] width 121 height 12
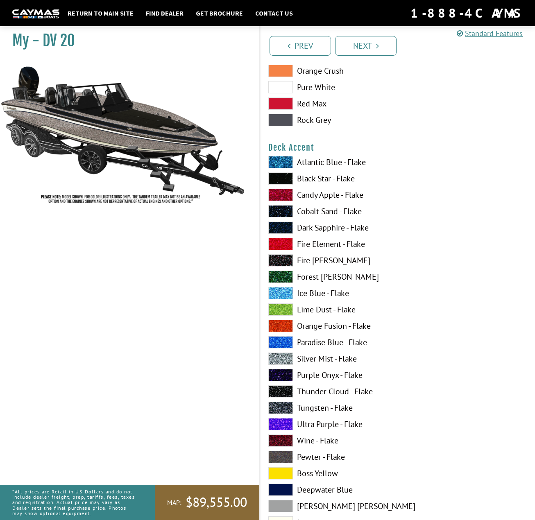
click at [314, 181] on label "Black Star - Flake" at bounding box center [328, 178] width 121 height 12
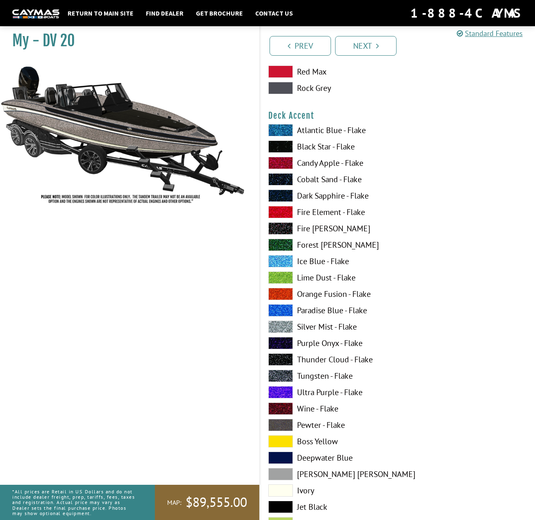
scroll to position [696, 0]
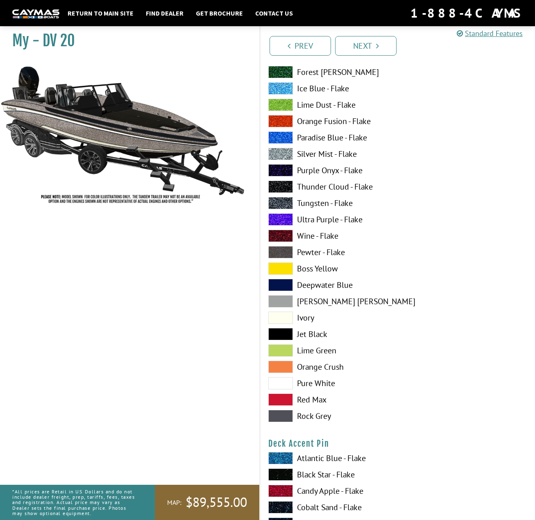
click at [310, 384] on label "Pure White" at bounding box center [328, 383] width 121 height 12
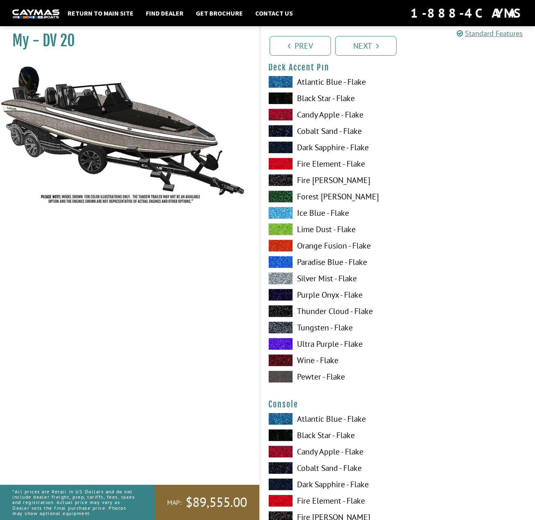
scroll to position [1023, 0]
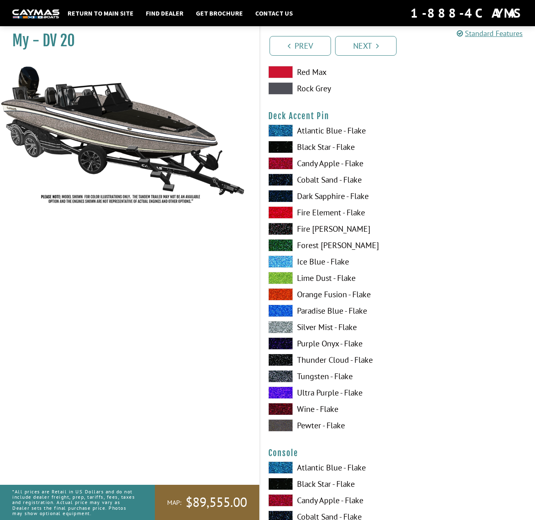
click at [321, 148] on label "Black Star - Flake" at bounding box center [328, 147] width 121 height 12
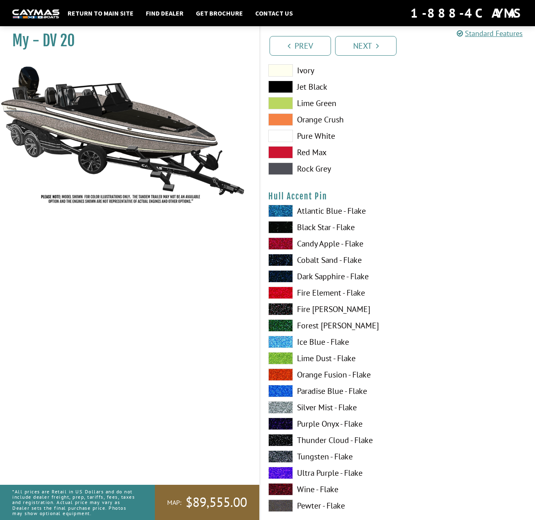
scroll to position [2456, 0]
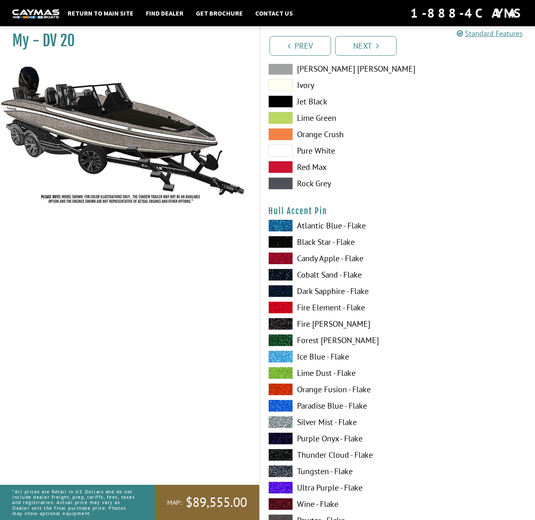
click at [323, 243] on label "Black Star - Flake" at bounding box center [328, 242] width 121 height 12
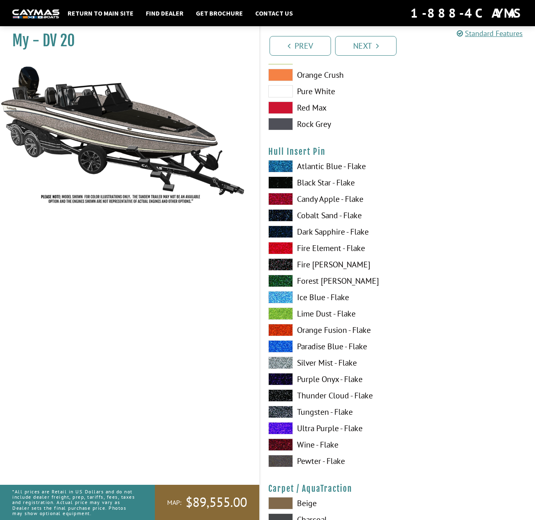
scroll to position [3398, 0]
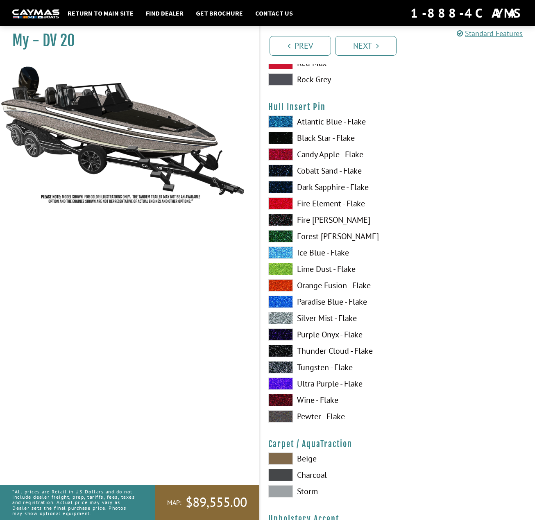
click at [312, 139] on label "Black Star - Flake" at bounding box center [328, 138] width 121 height 12
click at [312, 138] on label "Black Star - Flake" at bounding box center [328, 138] width 121 height 12
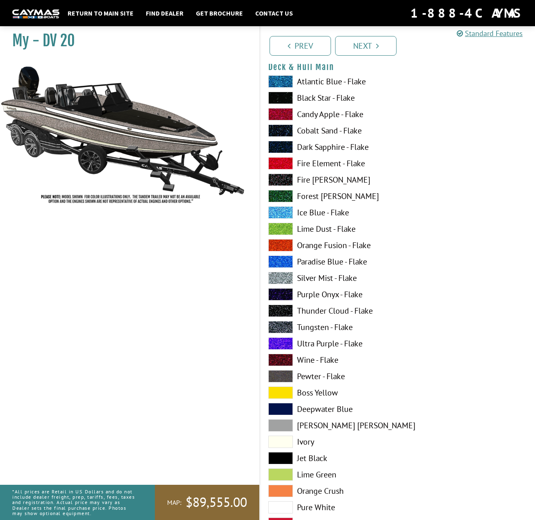
scroll to position [82, 0]
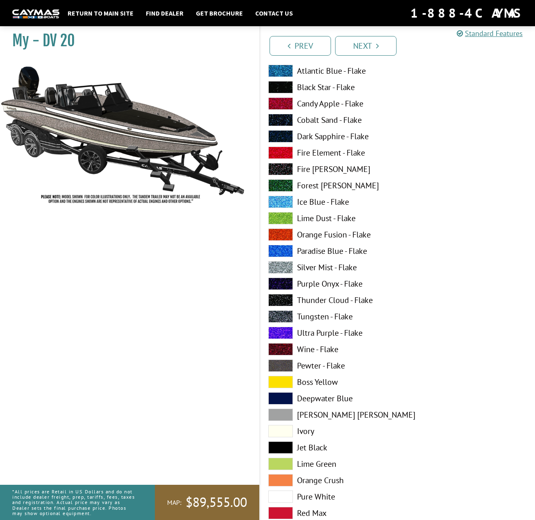
click at [310, 76] on label "Atlantic Blue - Flake" at bounding box center [328, 71] width 121 height 12
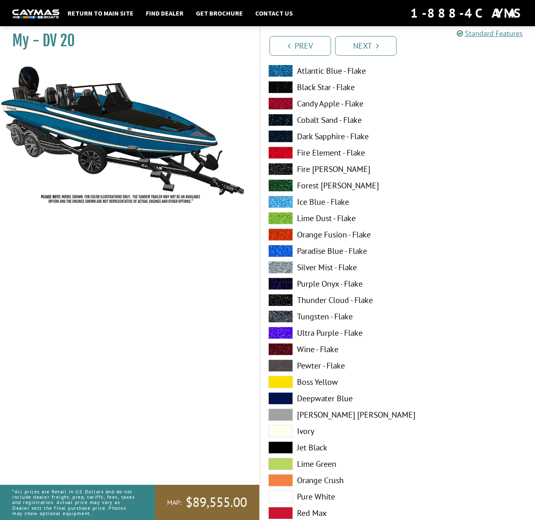
click at [321, 124] on label "Cobalt Sand - Flake" at bounding box center [328, 120] width 121 height 12
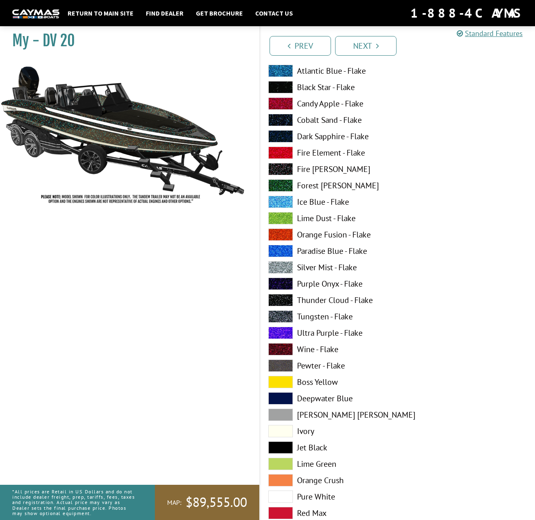
click at [316, 138] on label "Dark Sapphire - Flake" at bounding box center [328, 136] width 121 height 12
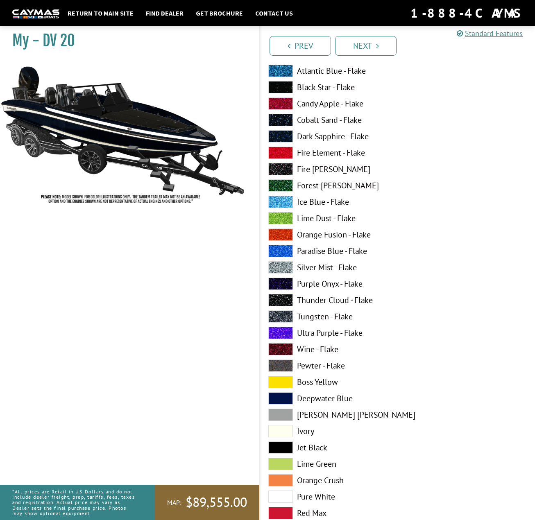
click at [313, 418] on label "[PERSON_NAME] [PERSON_NAME]" at bounding box center [328, 415] width 121 height 12
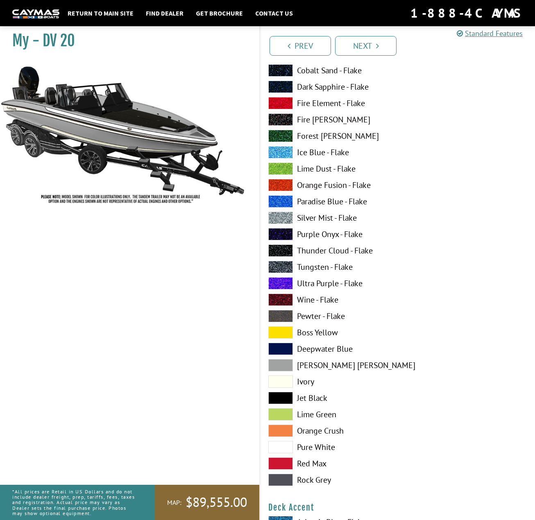
scroll to position [123, 0]
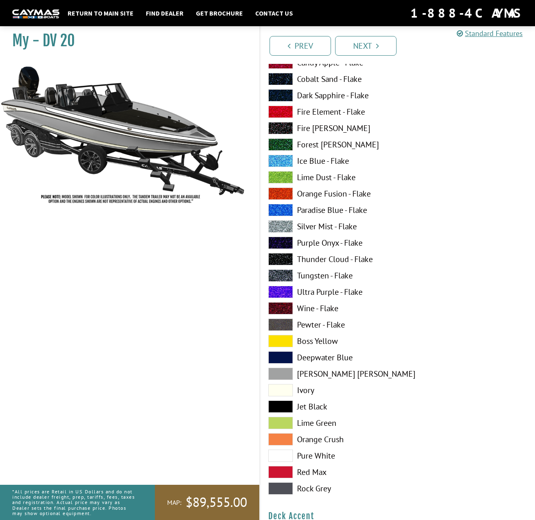
click at [314, 325] on label "Pewter - Flake" at bounding box center [328, 325] width 121 height 12
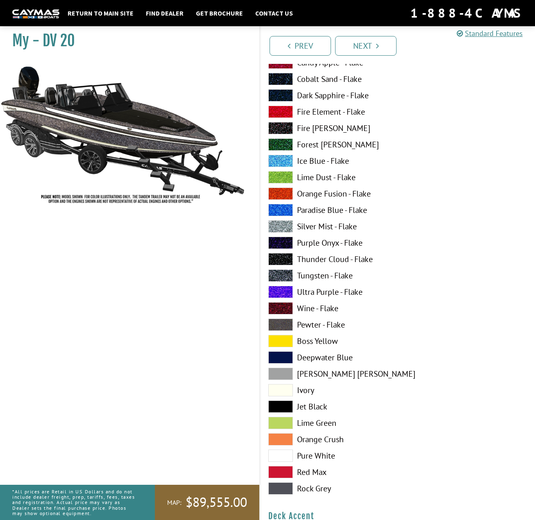
click at [307, 230] on label "Silver Mist - Flake" at bounding box center [328, 226] width 121 height 12
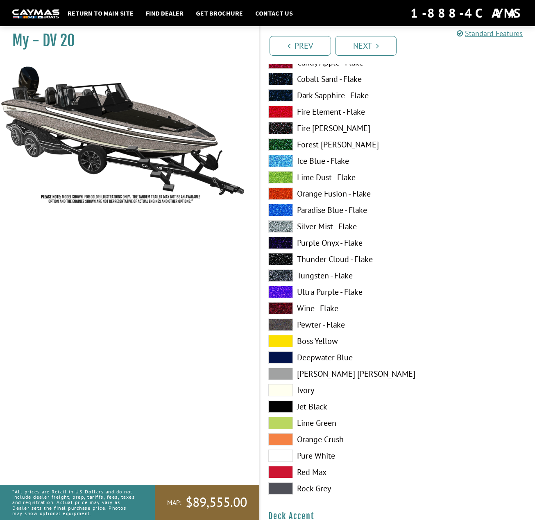
click at [308, 328] on label "Pewter - Flake" at bounding box center [328, 325] width 121 height 12
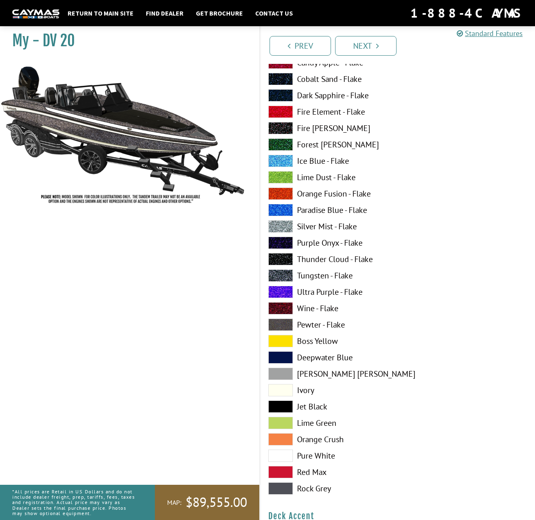
click at [309, 313] on label "Wine - Flake" at bounding box center [328, 308] width 121 height 12
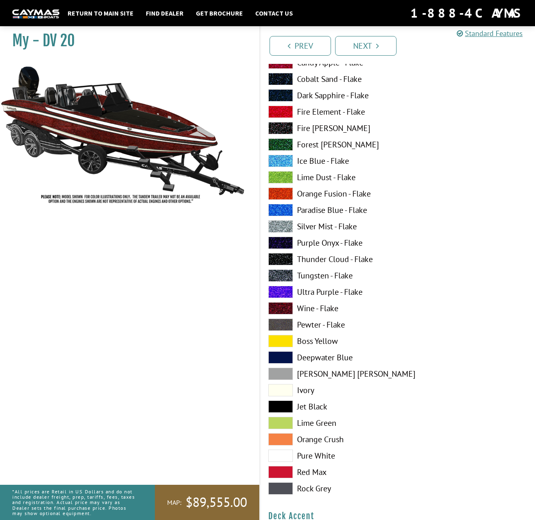
click at [311, 326] on label "Pewter - Flake" at bounding box center [328, 325] width 121 height 12
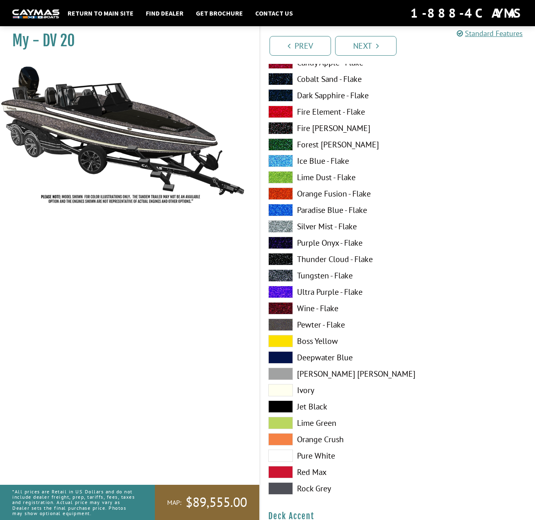
click at [307, 262] on label "Thunder Cloud - Flake" at bounding box center [328, 259] width 121 height 12
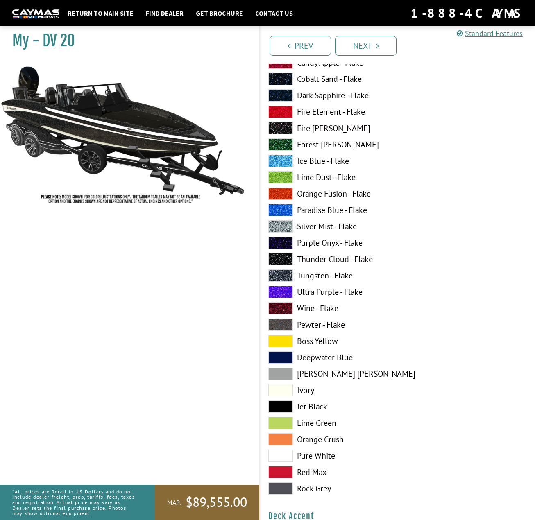
click at [307, 327] on label "Pewter - Flake" at bounding box center [328, 325] width 121 height 12
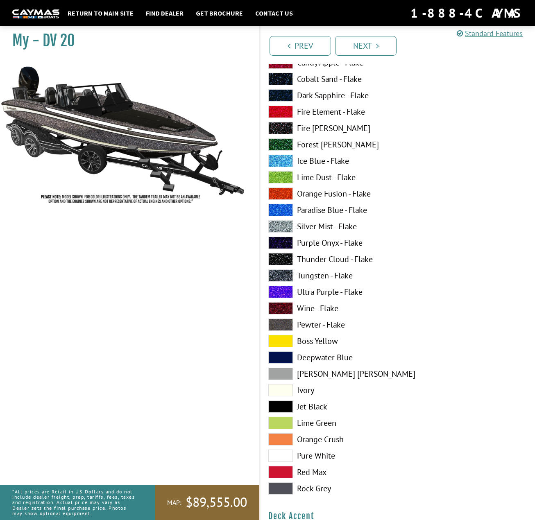
click at [311, 230] on label "Silver Mist - Flake" at bounding box center [328, 226] width 121 height 12
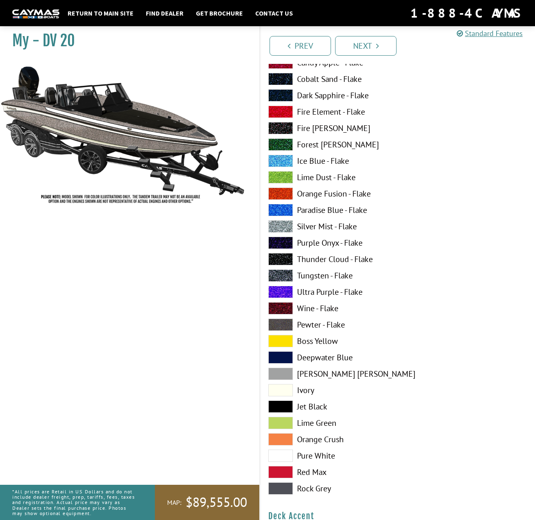
click at [307, 459] on label "Pure White" at bounding box center [328, 456] width 121 height 12
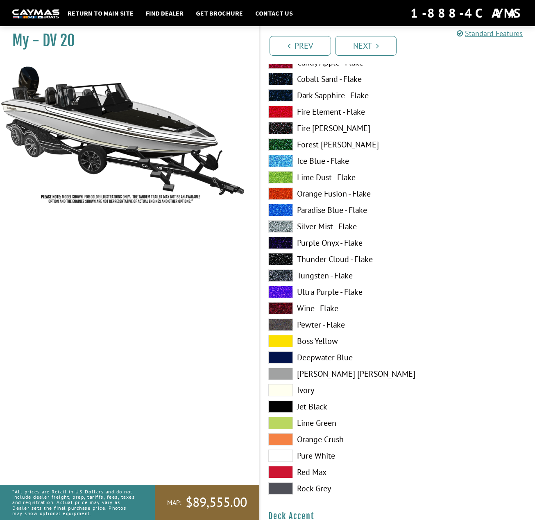
click at [313, 373] on label "[PERSON_NAME] [PERSON_NAME]" at bounding box center [328, 374] width 121 height 12
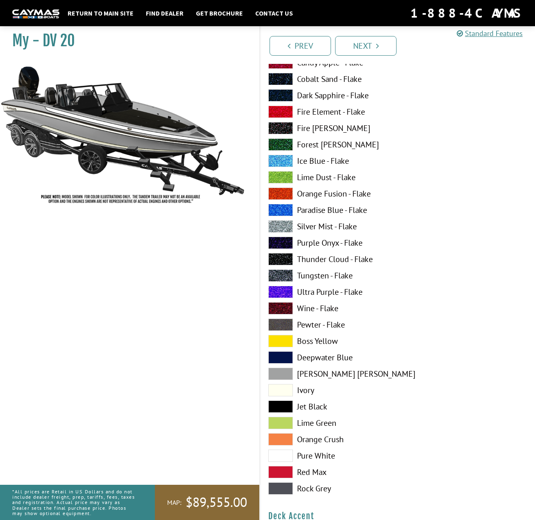
click at [327, 457] on label "Pure White" at bounding box center [328, 456] width 121 height 12
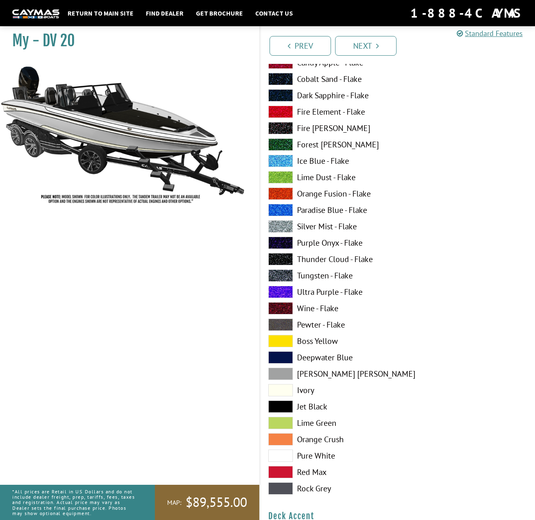
click at [331, 222] on div "Atlantic Blue - Flake Black Star - Flake Candy Apple - Flake Cobalt Sand - Flak…" at bounding box center [329, 261] width 138 height 475
click at [328, 229] on label "Silver Mist - Flake" at bounding box center [328, 226] width 121 height 12
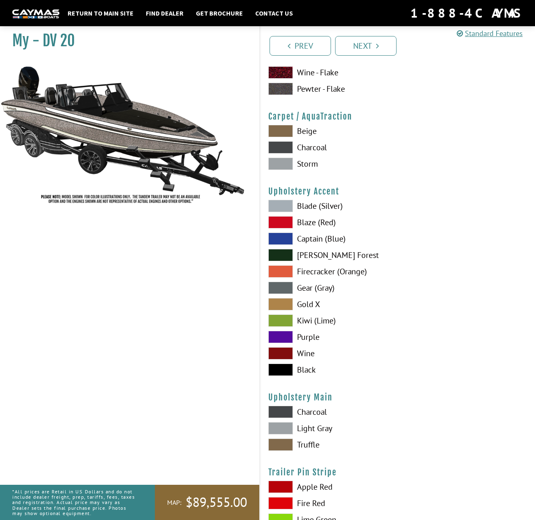
scroll to position [3872, 0]
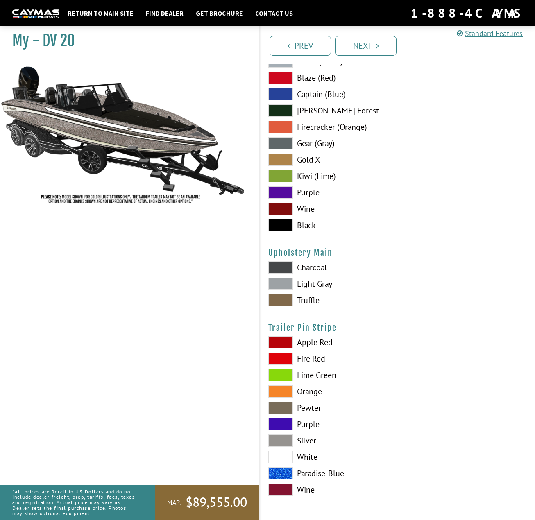
click at [303, 441] on label "Silver" at bounding box center [328, 440] width 121 height 12
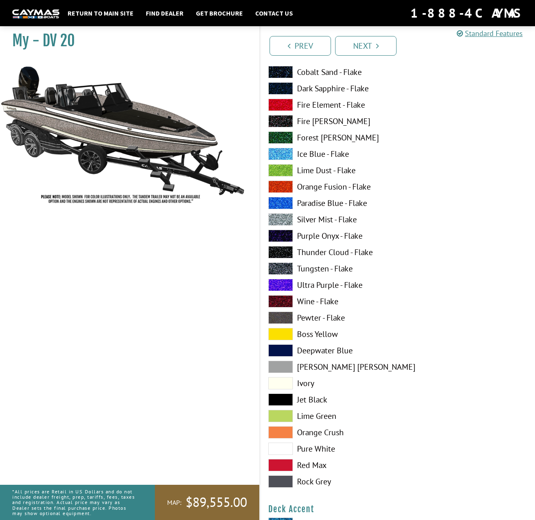
scroll to position [0, 0]
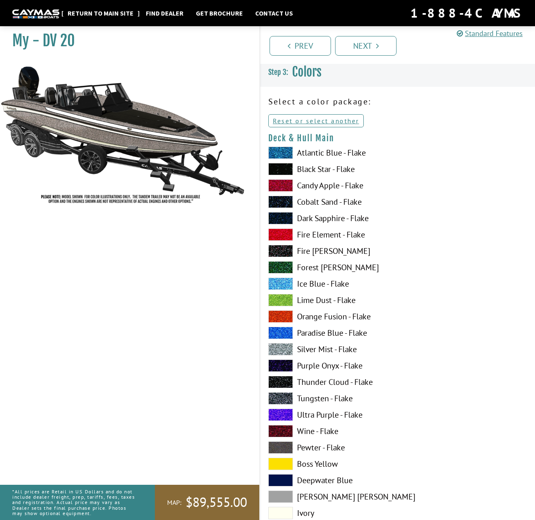
click at [138, 10] on link "Return to main site" at bounding box center [100, 13] width 74 height 11
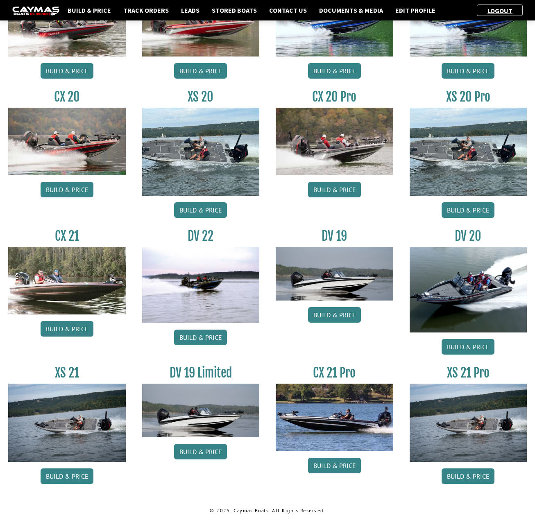
scroll to position [129, 0]
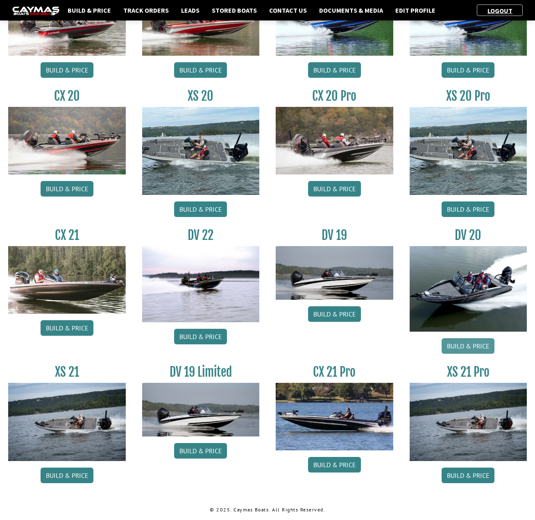
click at [460, 348] on link "Build & Price" at bounding box center [467, 346] width 53 height 16
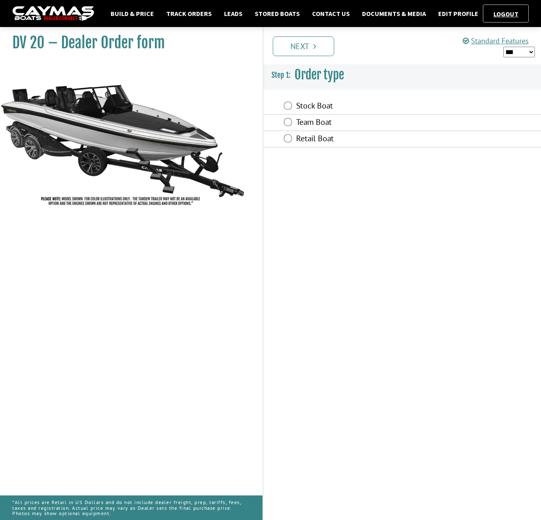
click at [292, 139] on div "Retail Boat" at bounding box center [402, 139] width 278 height 16
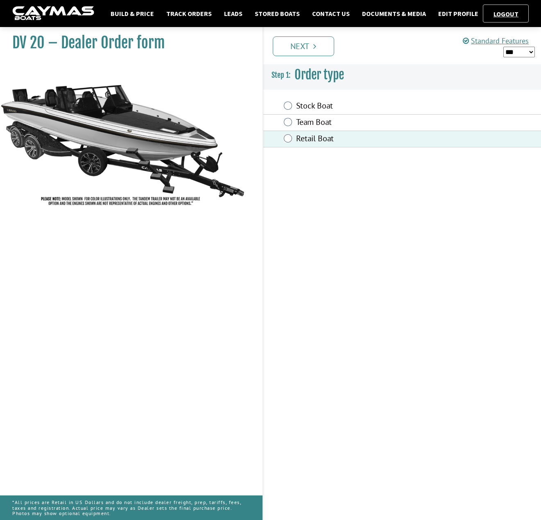
click at [312, 50] on link "Next" at bounding box center [303, 46] width 61 height 20
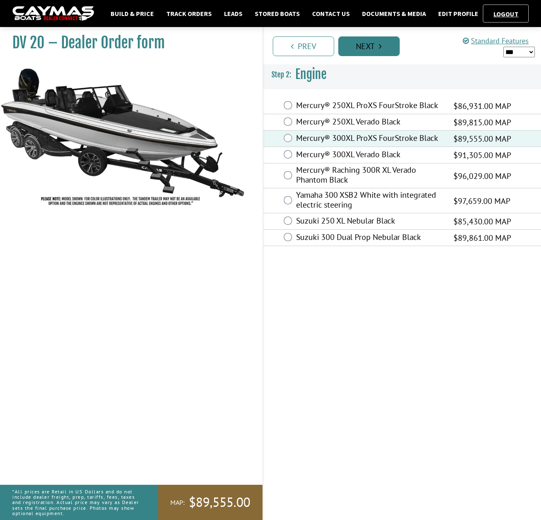
click at [371, 47] on link "Next" at bounding box center [368, 46] width 61 height 20
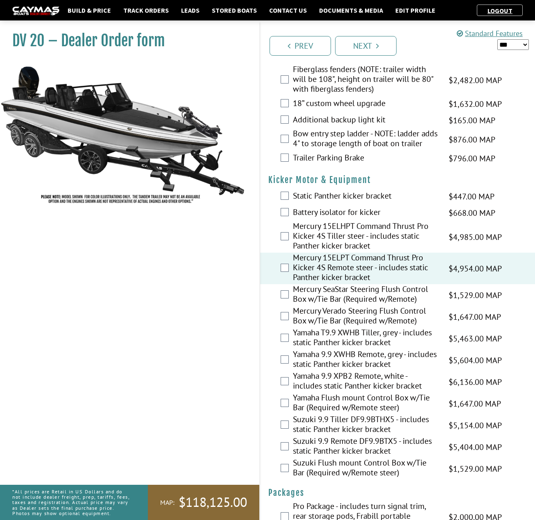
scroll to position [2194, 0]
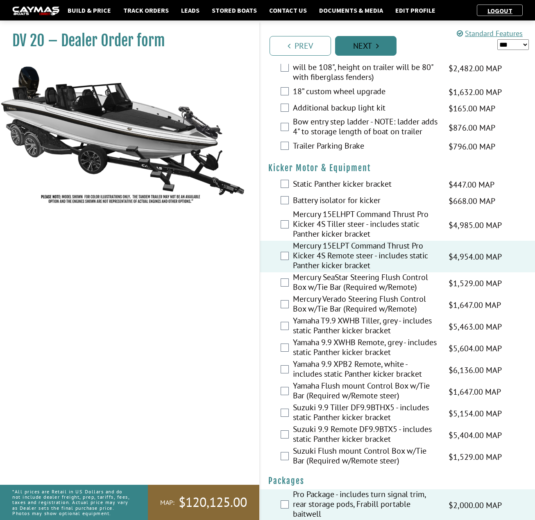
click at [373, 44] on link "Next" at bounding box center [365, 46] width 61 height 20
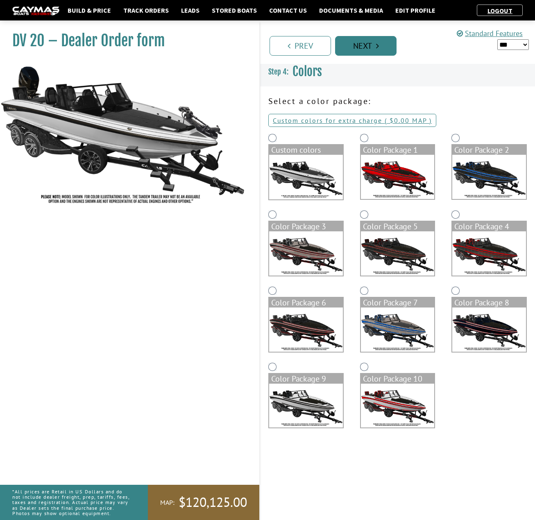
scroll to position [0, 0]
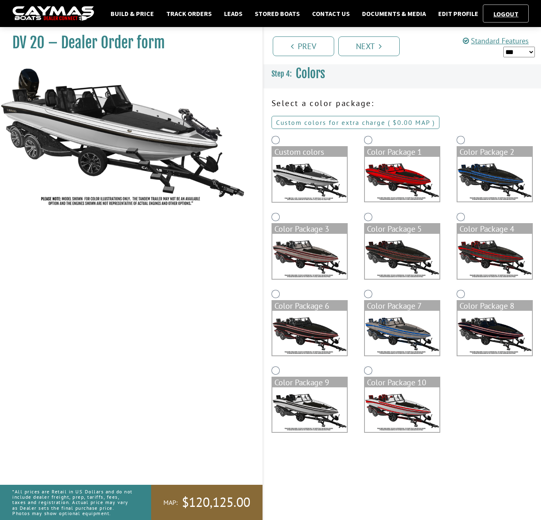
click at [325, 125] on link "Custom colors for extra charge ( $0.00 $0.00 MSRP $0.00 MAP $0.00 )" at bounding box center [355, 122] width 168 height 13
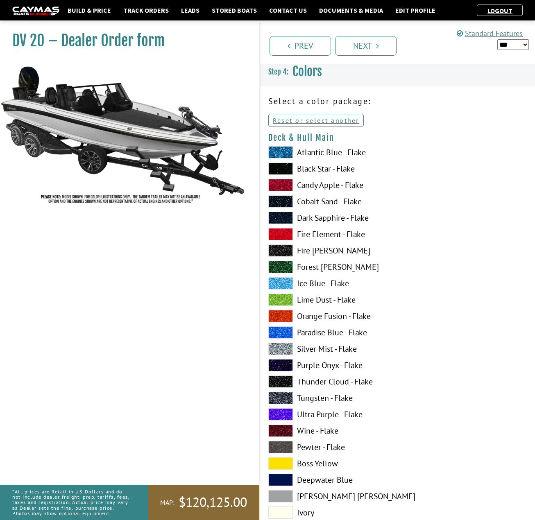
click at [317, 349] on label "Silver Mist - Flake" at bounding box center [328, 349] width 121 height 12
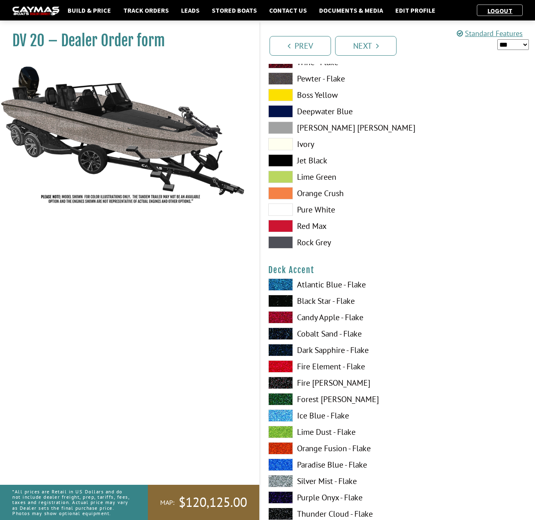
scroll to position [491, 0]
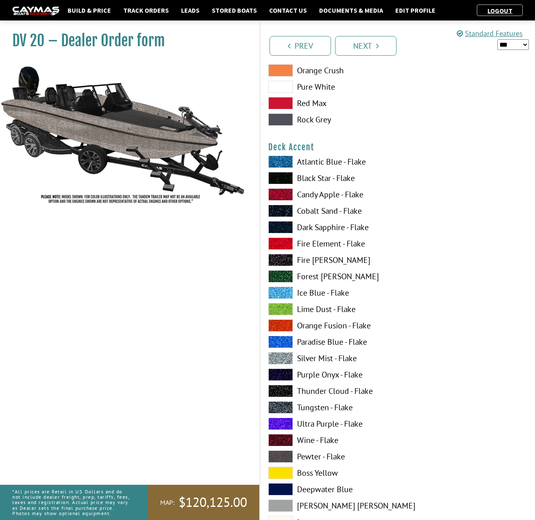
click at [321, 183] on label "Black Star - Flake" at bounding box center [328, 178] width 121 height 12
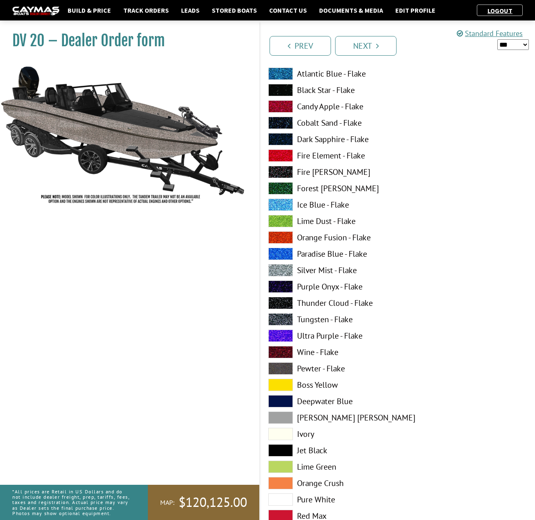
scroll to position [696, 0]
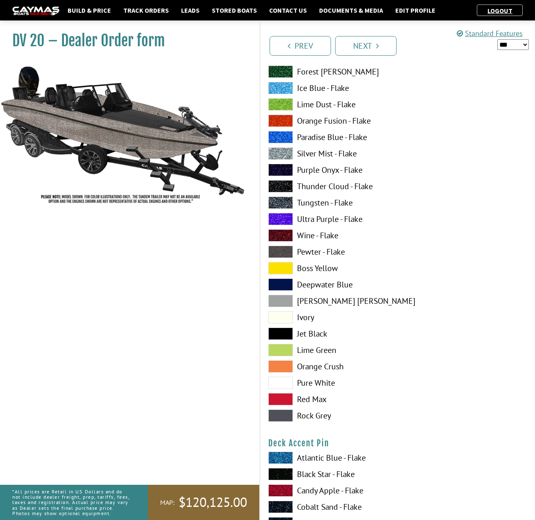
click at [309, 385] on label "Pure White" at bounding box center [328, 383] width 121 height 12
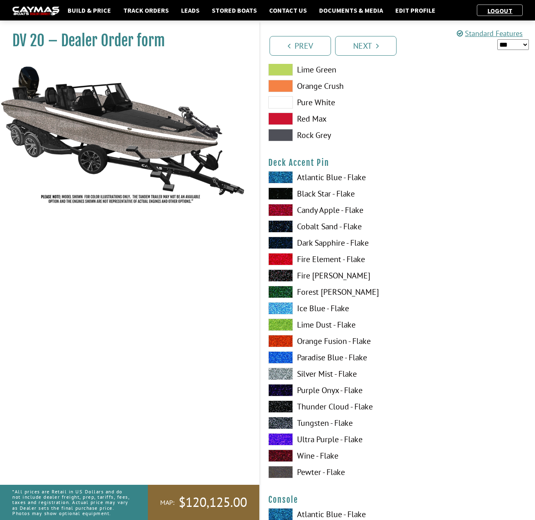
scroll to position [942, 0]
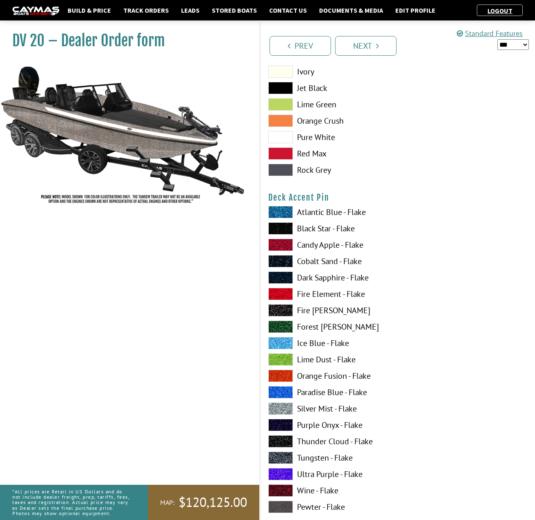
click at [328, 227] on label "Black Star - Flake" at bounding box center [328, 228] width 121 height 12
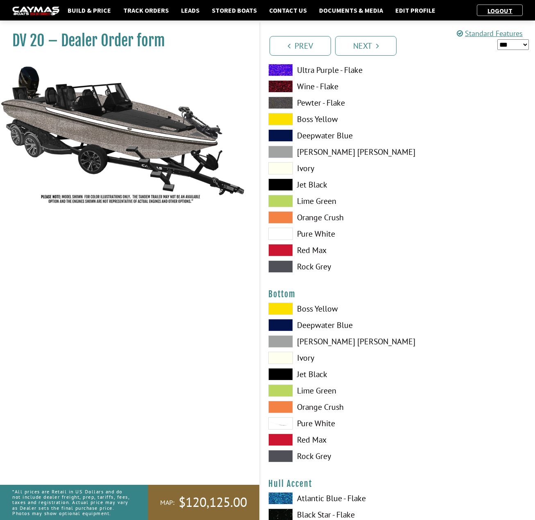
scroll to position [1801, 0]
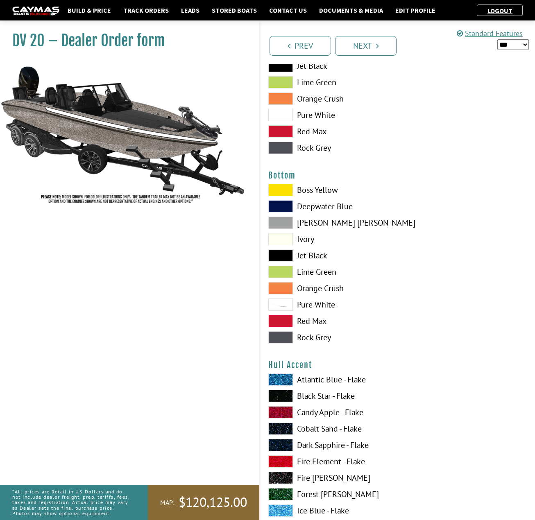
click at [321, 307] on label "Pure White" at bounding box center [328, 304] width 121 height 12
click at [321, 257] on label "Jet Black" at bounding box center [328, 255] width 121 height 12
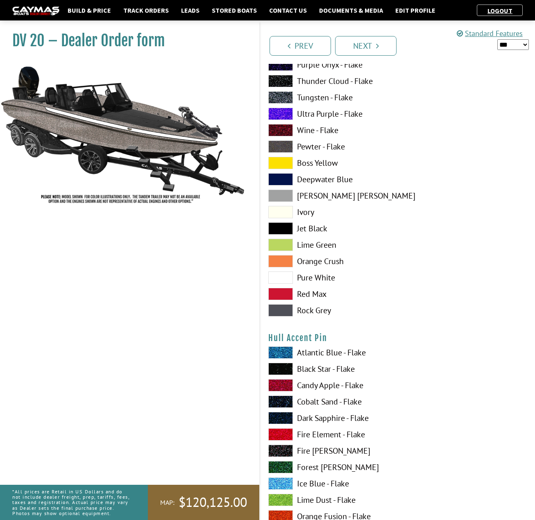
scroll to position [2334, 0]
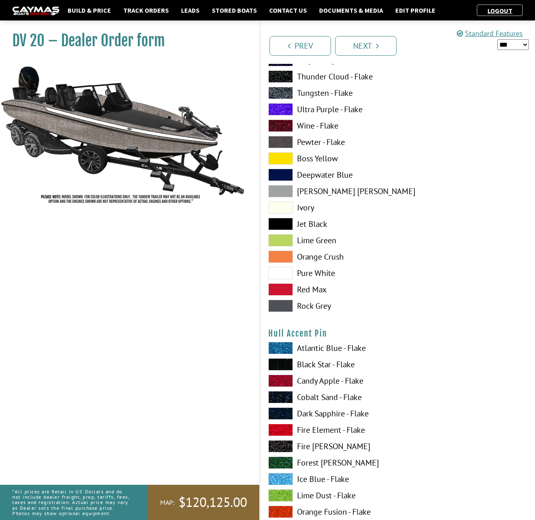
click at [319, 272] on label "Pure White" at bounding box center [328, 273] width 121 height 12
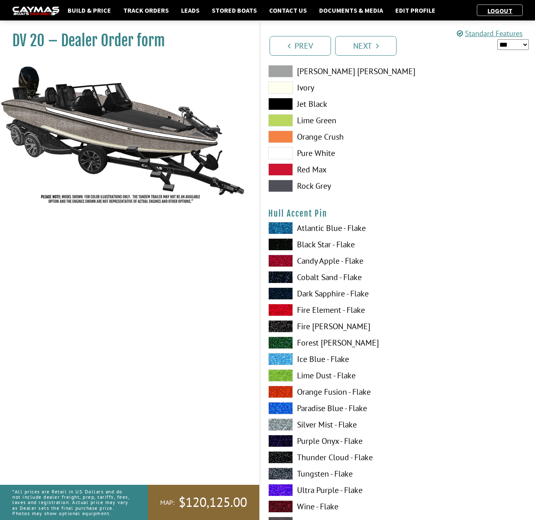
scroll to position [2456, 0]
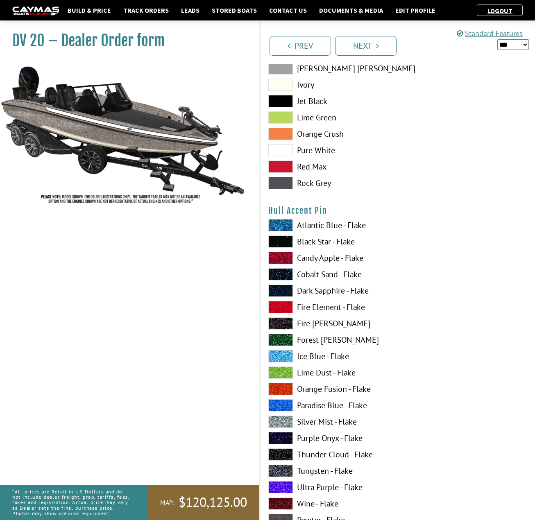
click at [324, 245] on label "Black Star - Flake" at bounding box center [328, 241] width 121 height 12
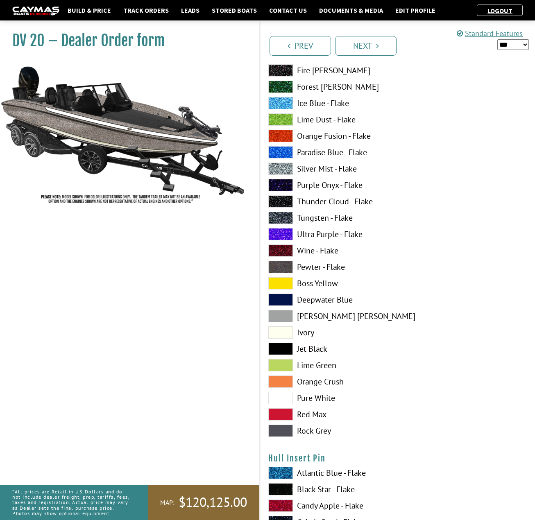
scroll to position [3070, 0]
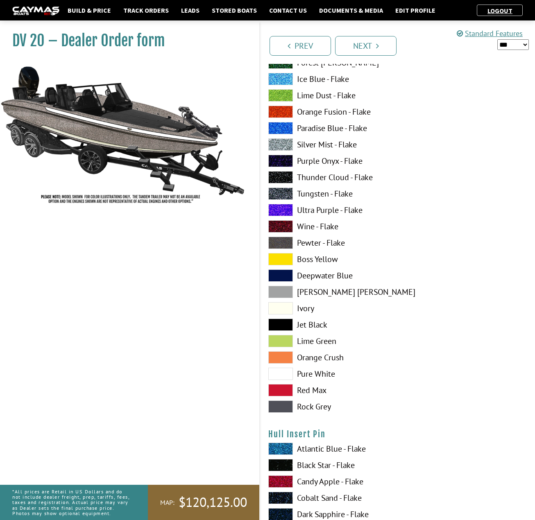
click at [310, 375] on label "Pure White" at bounding box center [328, 374] width 121 height 12
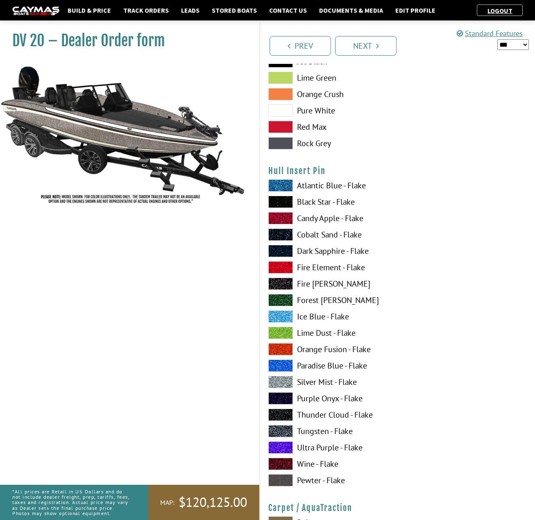
scroll to position [3357, 0]
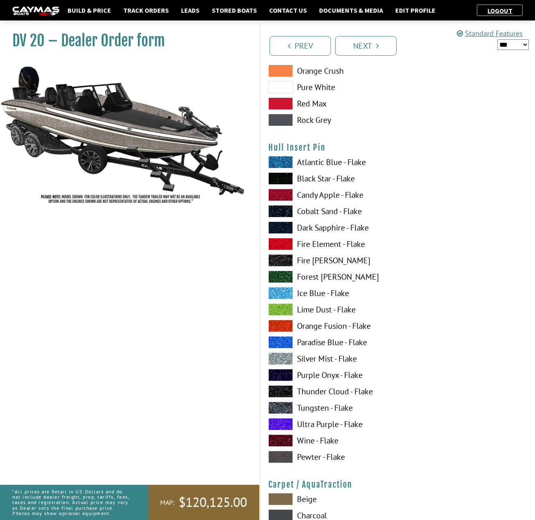
click at [321, 179] on label "Black Star - Flake" at bounding box center [328, 178] width 121 height 12
click at [304, 179] on label "Black Star - Flake" at bounding box center [328, 178] width 121 height 12
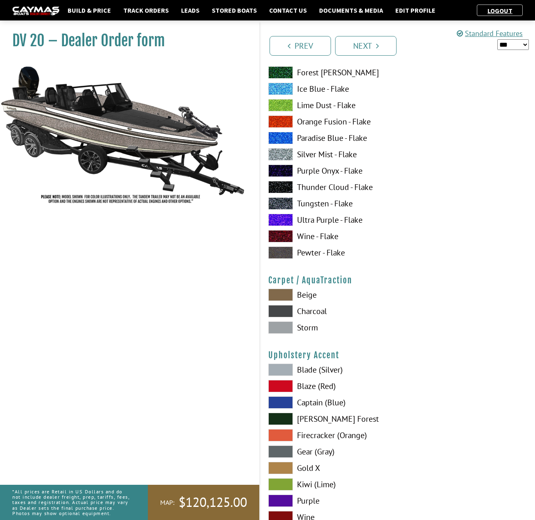
scroll to position [3562, 0]
click at [305, 311] on label "Charcoal" at bounding box center [328, 311] width 121 height 12
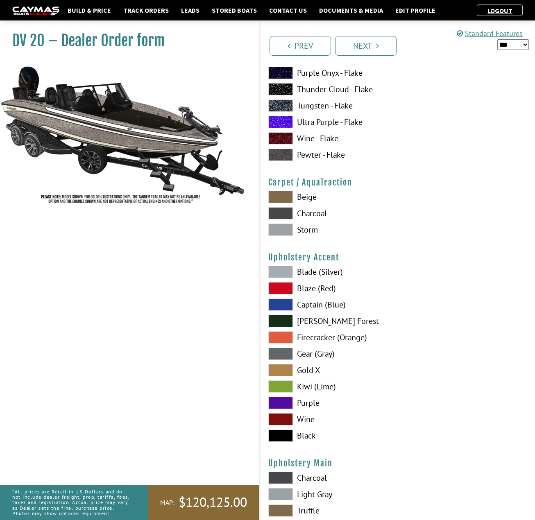
scroll to position [3685, 0]
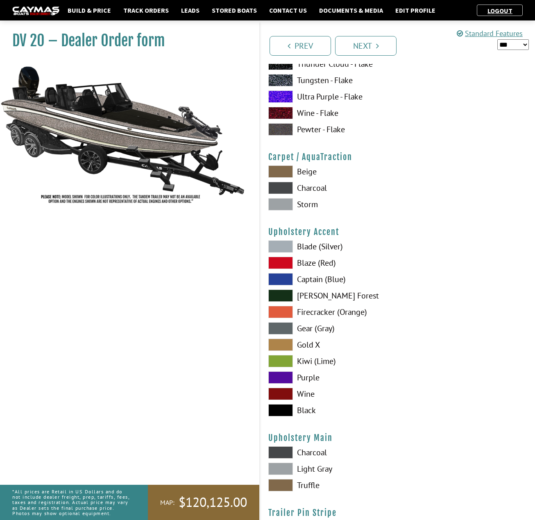
click at [309, 250] on label "Blade (Silver)" at bounding box center [328, 246] width 121 height 12
click at [312, 329] on label "Gear (Gray)" at bounding box center [328, 328] width 121 height 12
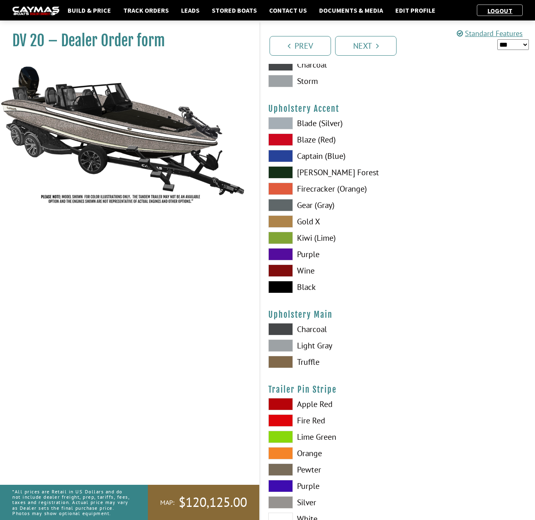
scroll to position [3872, 0]
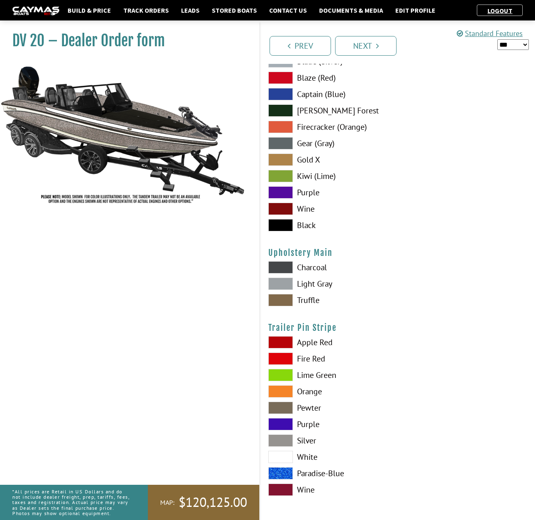
click at [311, 271] on label "Charcoal" at bounding box center [328, 267] width 121 height 12
click at [306, 267] on label "Charcoal" at bounding box center [328, 267] width 121 height 12
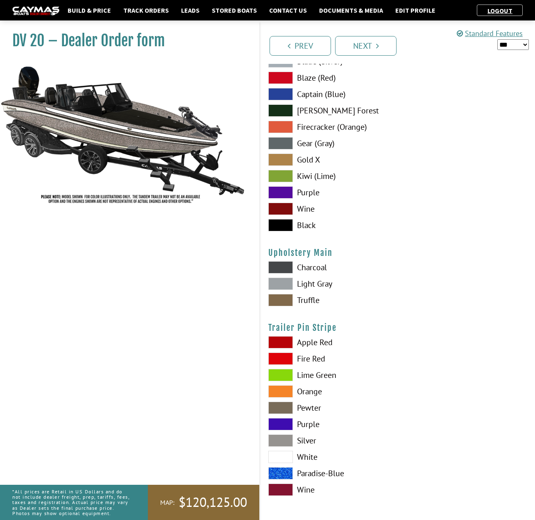
click at [306, 437] on label "Silver" at bounding box center [328, 440] width 121 height 12
click at [363, 46] on link "Next" at bounding box center [365, 46] width 61 height 20
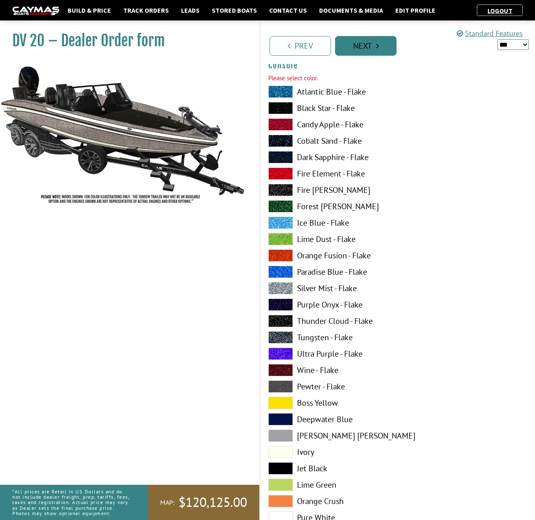
scroll to position [1405, 0]
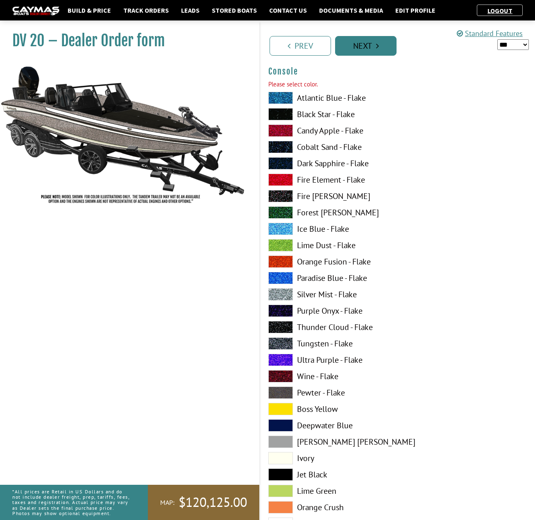
click at [363, 46] on link "Next" at bounding box center [365, 46] width 61 height 20
click at [303, 476] on label "Jet Black" at bounding box center [328, 474] width 121 height 12
click at [322, 296] on label "Silver Mist - Flake" at bounding box center [328, 294] width 121 height 12
click at [310, 476] on label "Jet Black" at bounding box center [328, 474] width 121 height 12
click at [361, 45] on link "Next" at bounding box center [365, 46] width 61 height 20
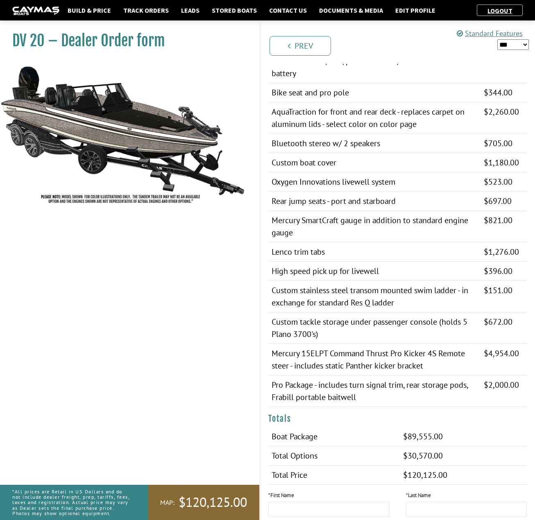
scroll to position [778, 0]
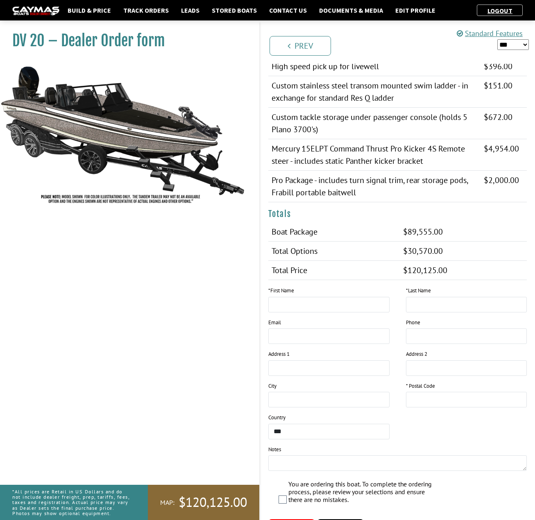
click at [505, 50] on select "*** ****** ******" at bounding box center [513, 44] width 32 height 11
select select "*"
click at [497, 46] on select "*** ****** ******" at bounding box center [513, 44] width 32 height 11
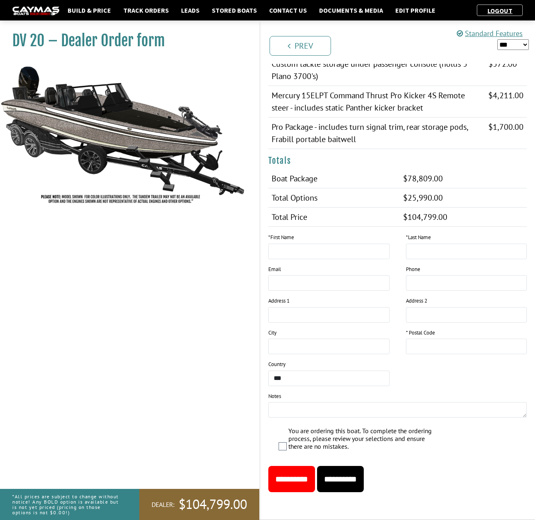
scroll to position [821, 0]
click at [325, 251] on input "text" at bounding box center [328, 252] width 121 height 16
click at [310, 248] on input "text" at bounding box center [328, 252] width 121 height 16
type input "******"
type input "*"
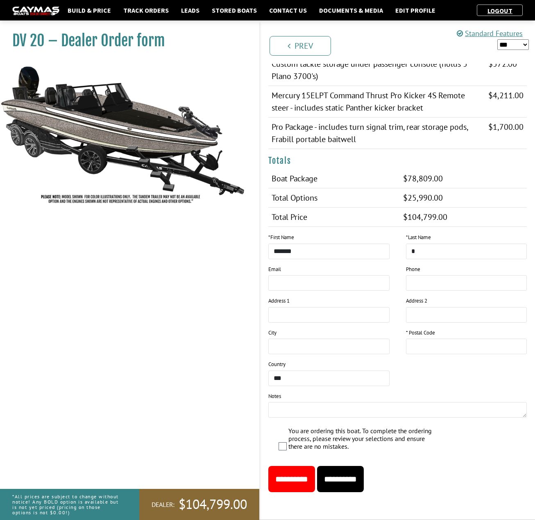
click at [345, 478] on input "**********" at bounding box center [340, 479] width 47 height 26
click at [421, 342] on input "This field is required." at bounding box center [466, 347] width 121 height 16
type input "*****"
click at [364, 480] on input "**********" at bounding box center [340, 479] width 47 height 26
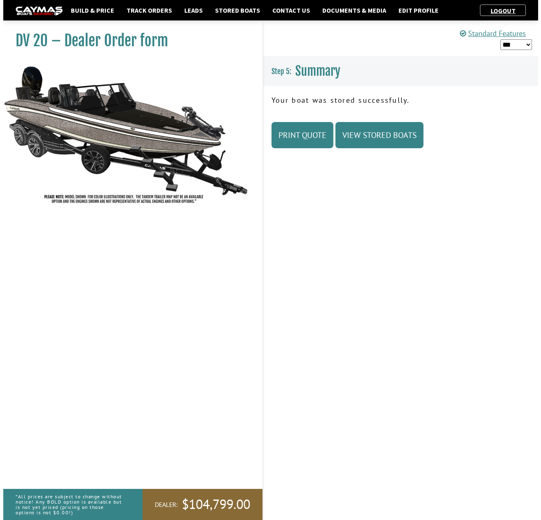
scroll to position [0, 0]
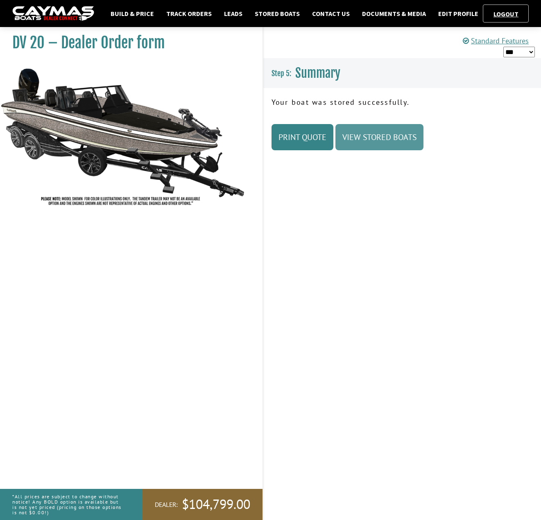
click at [364, 133] on link "View Stored Boats" at bounding box center [379, 137] width 88 height 26
